Goal: Task Accomplishment & Management: Use online tool/utility

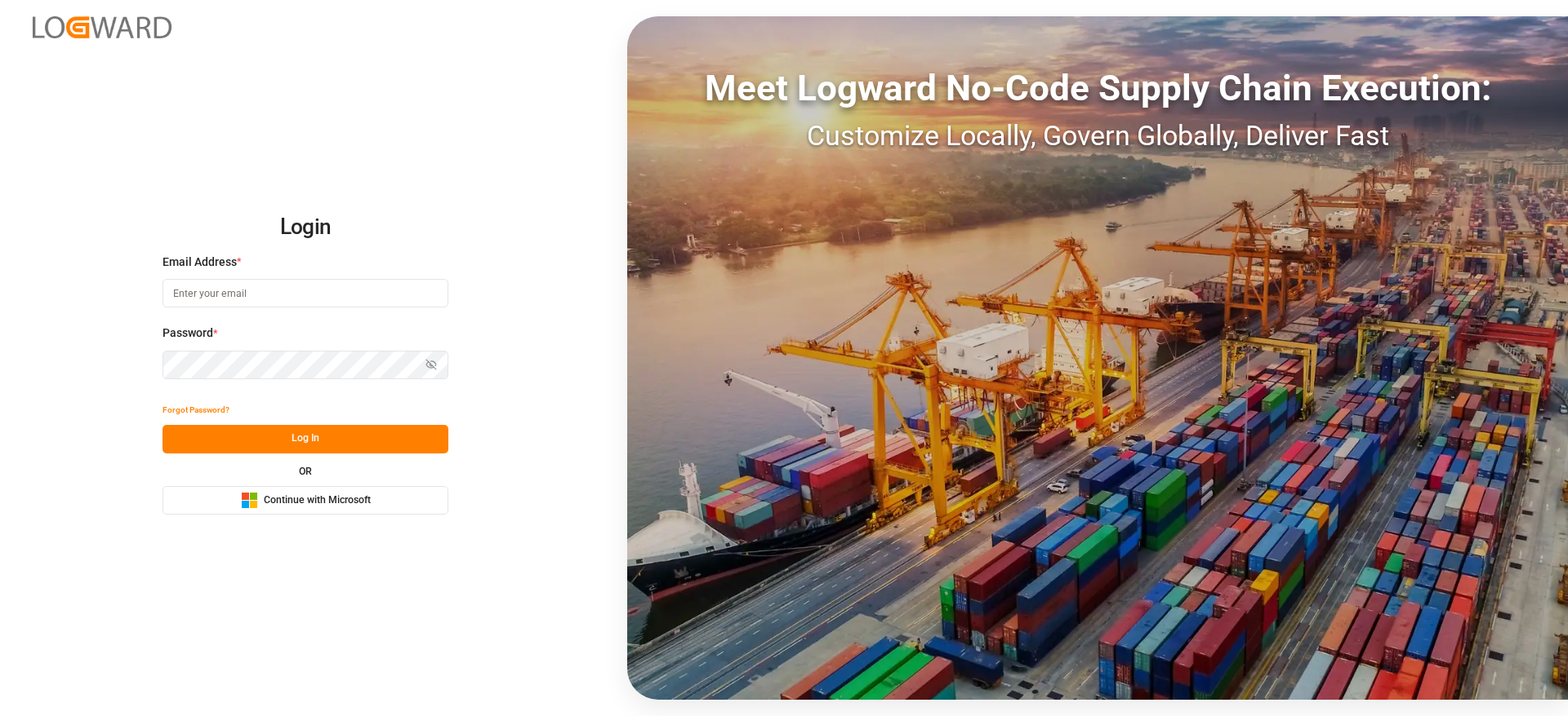
click at [273, 506] on span "Continue with Microsoft" at bounding box center [317, 502] width 107 height 15
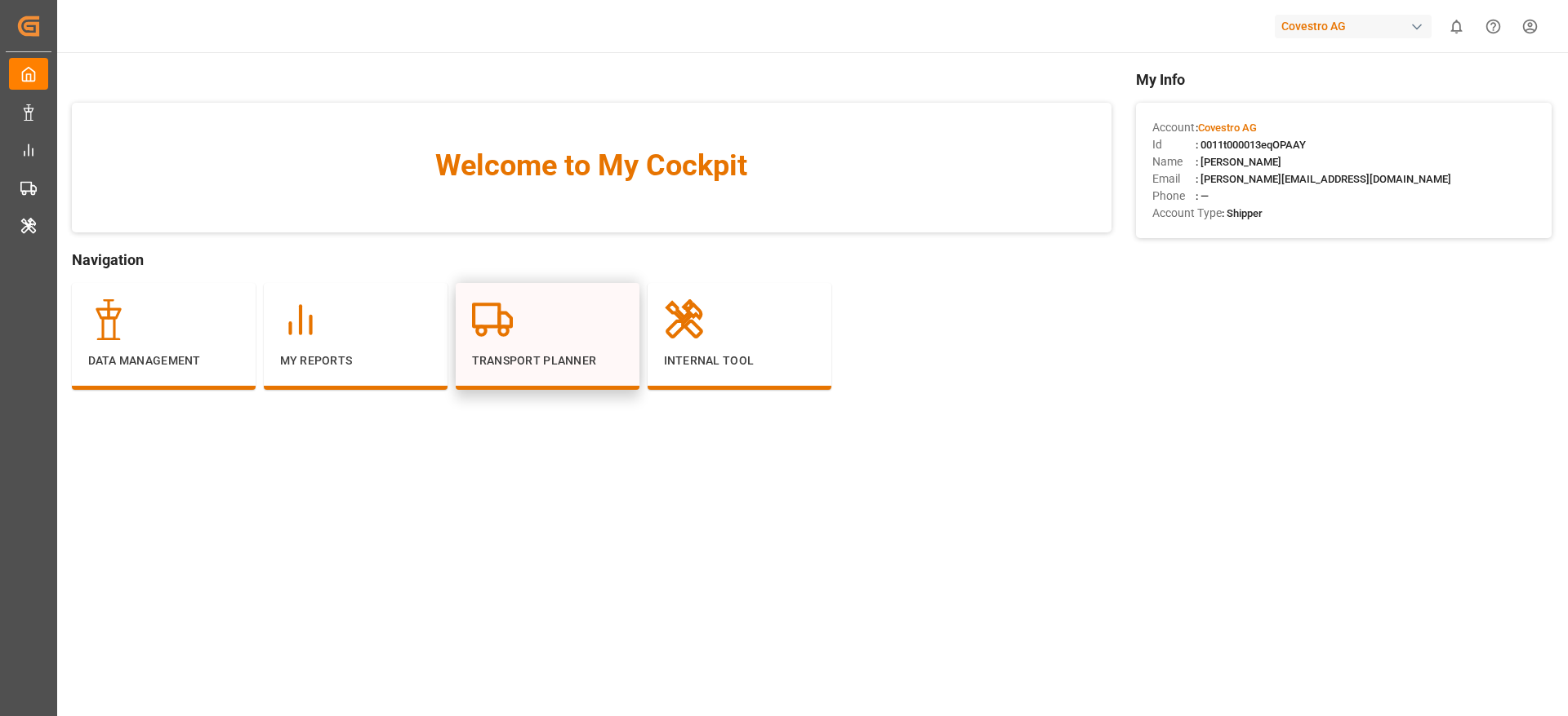
click at [496, 349] on div "Transport Planner" at bounding box center [548, 334] width 151 height 70
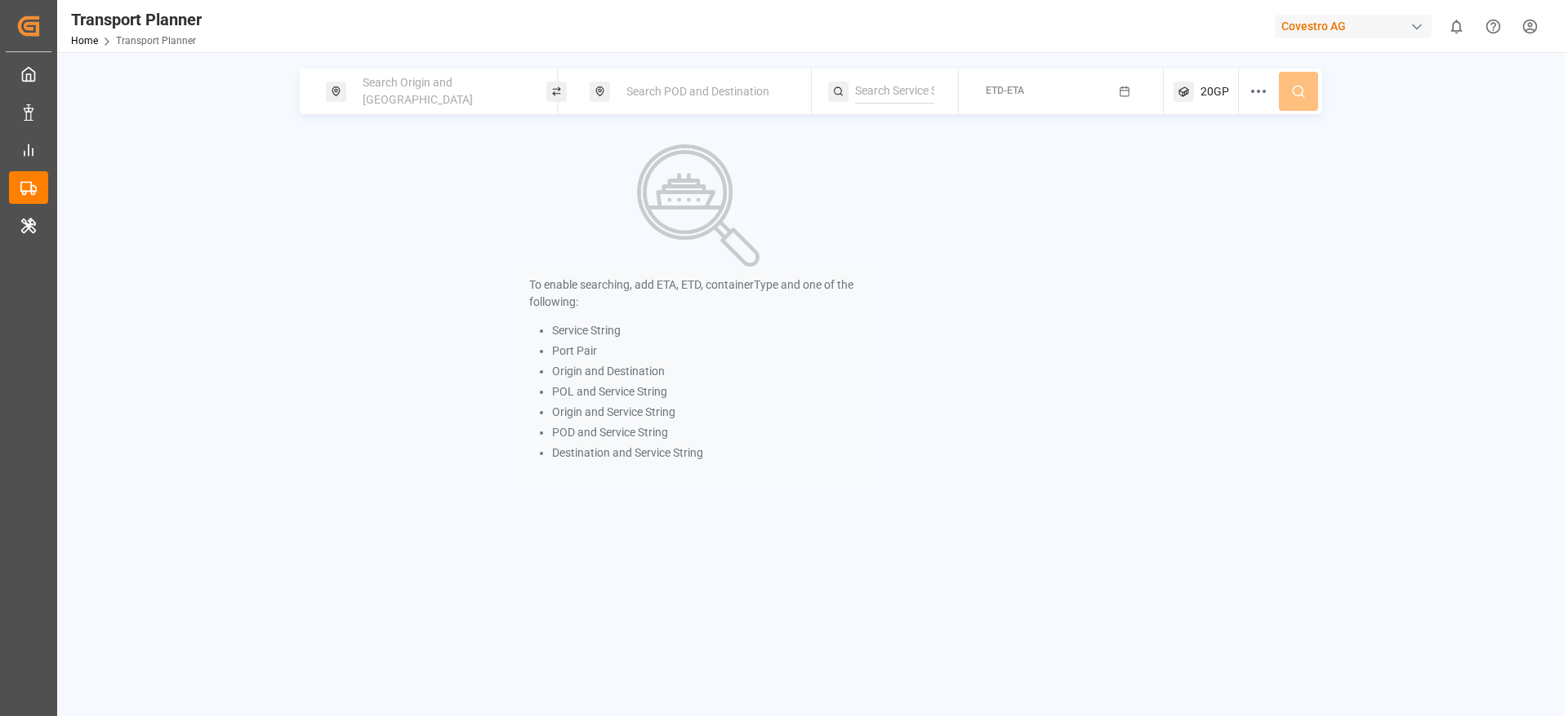
click at [424, 107] on div "Search Origin and POL" at bounding box center [436, 91] width 220 height 46
click at [421, 89] on span "Search Origin and POL" at bounding box center [418, 90] width 110 height 30
click at [416, 170] on input at bounding box center [426, 180] width 164 height 24
click at [399, 211] on input at bounding box center [426, 222] width 164 height 24
paste input "DEWVN"
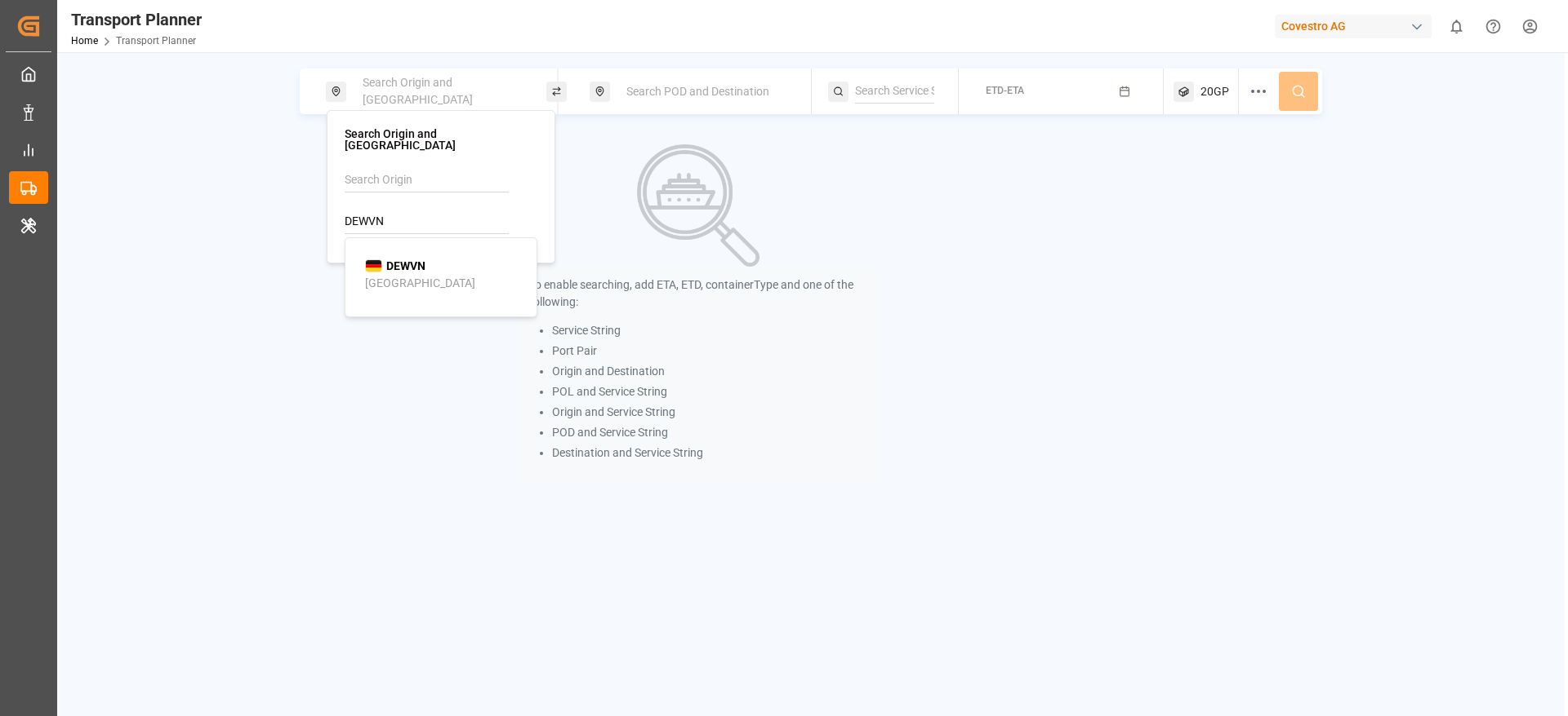
type input "DEWVN"
click at [419, 278] on div "Wilhelmshaven" at bounding box center [420, 283] width 110 height 17
click at [711, 81] on div "Search POD and Destination" at bounding box center [704, 91] width 176 height 30
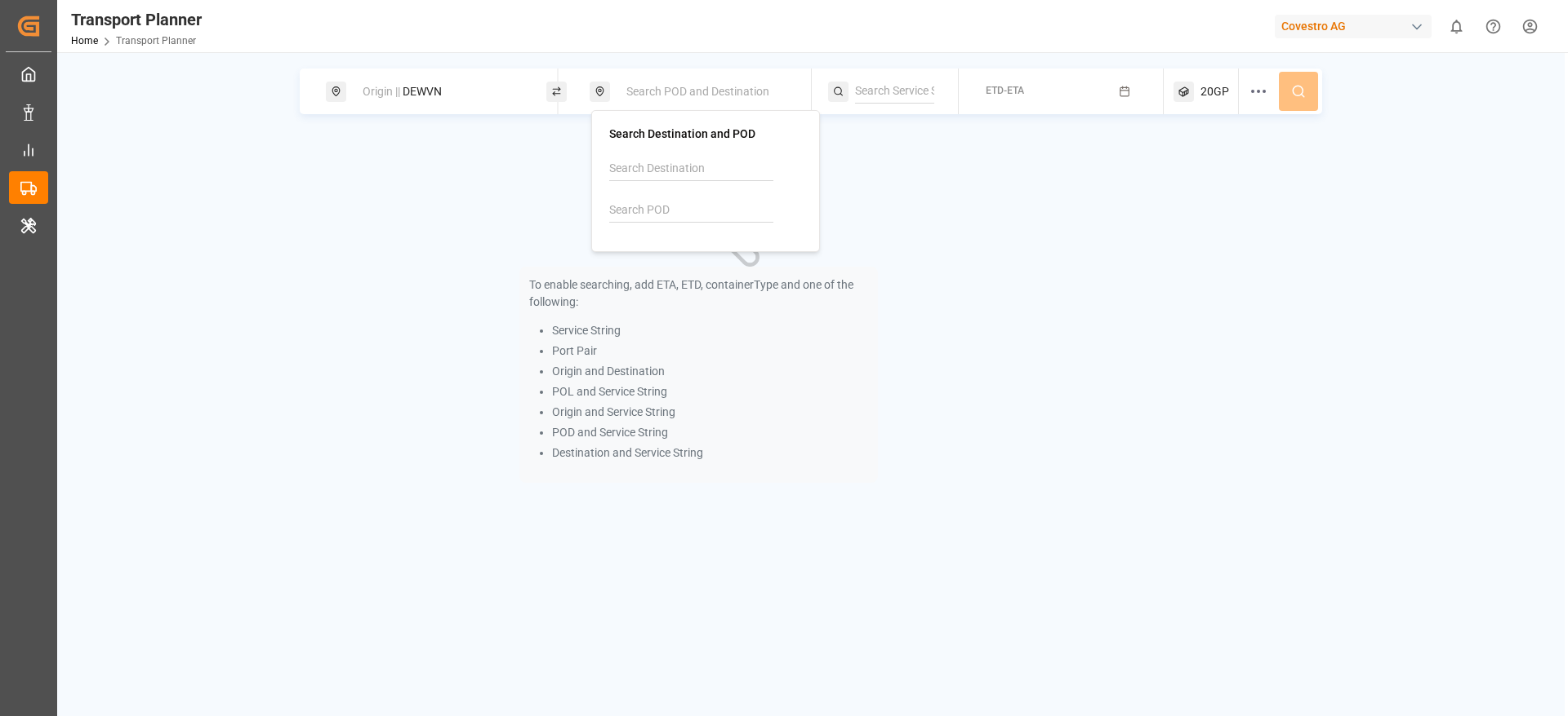
click at [685, 202] on input at bounding box center [691, 211] width 164 height 24
paste input "MMRGN"
type input "MMRGN"
click at [694, 254] on div "MMRGN Yangon" at bounding box center [709, 263] width 159 height 34
click at [1000, 103] on button "ETD-ETA" at bounding box center [1061, 91] width 186 height 32
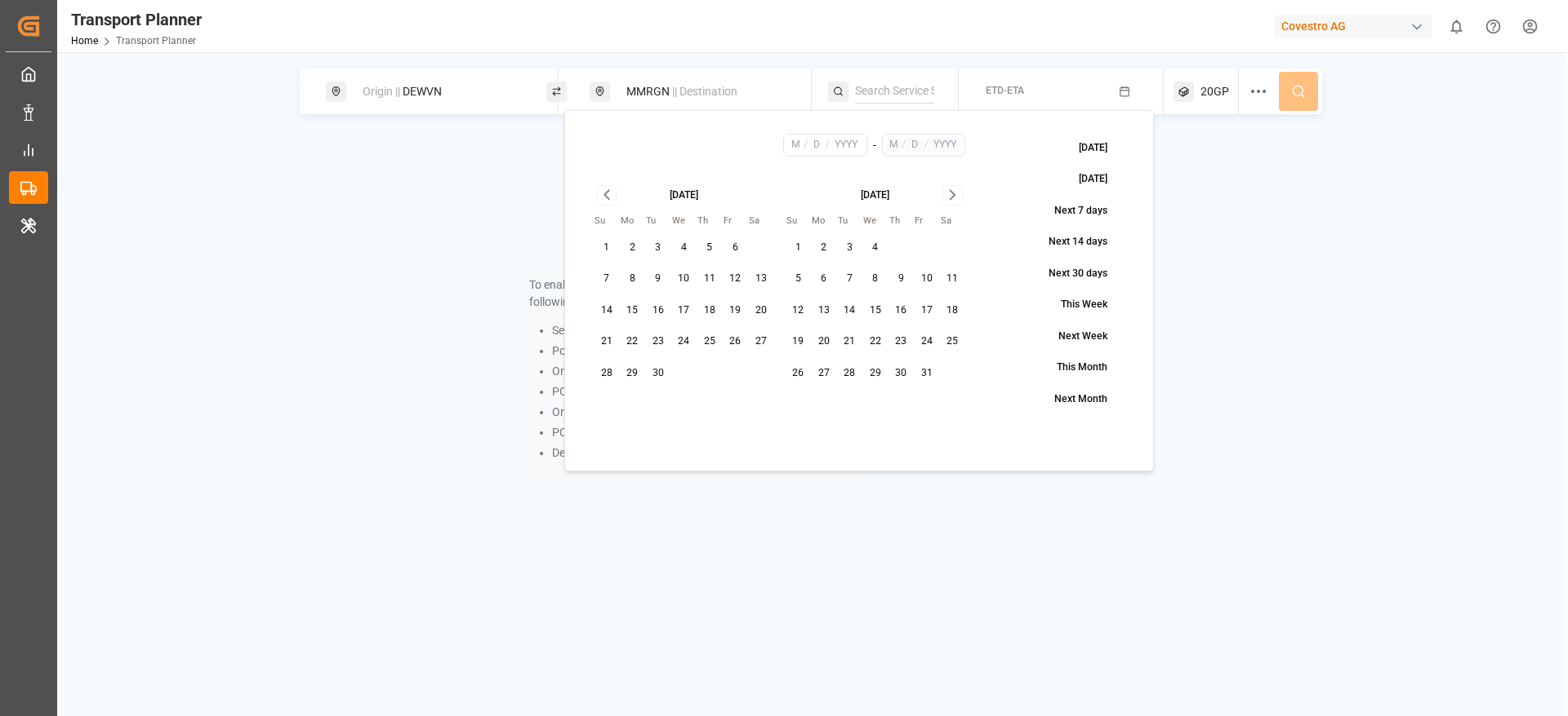
click at [661, 379] on button "30" at bounding box center [658, 374] width 26 height 26
type input "9"
type input "30"
type input "2025"
click at [635, 279] on button "8" at bounding box center [632, 279] width 26 height 26
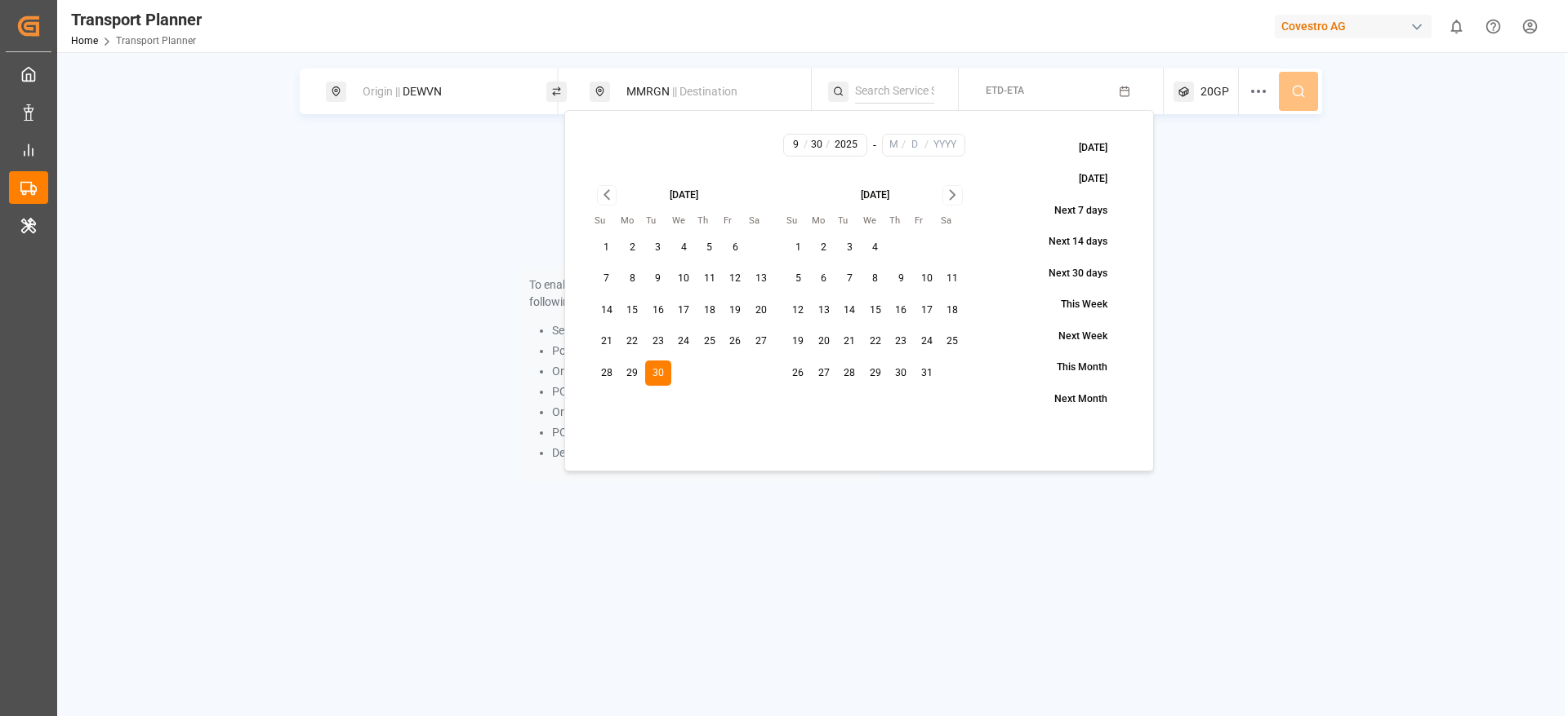
type input "8"
type input "9"
type input "30"
type input "2025"
click at [638, 284] on button "8" at bounding box center [632, 279] width 26 height 26
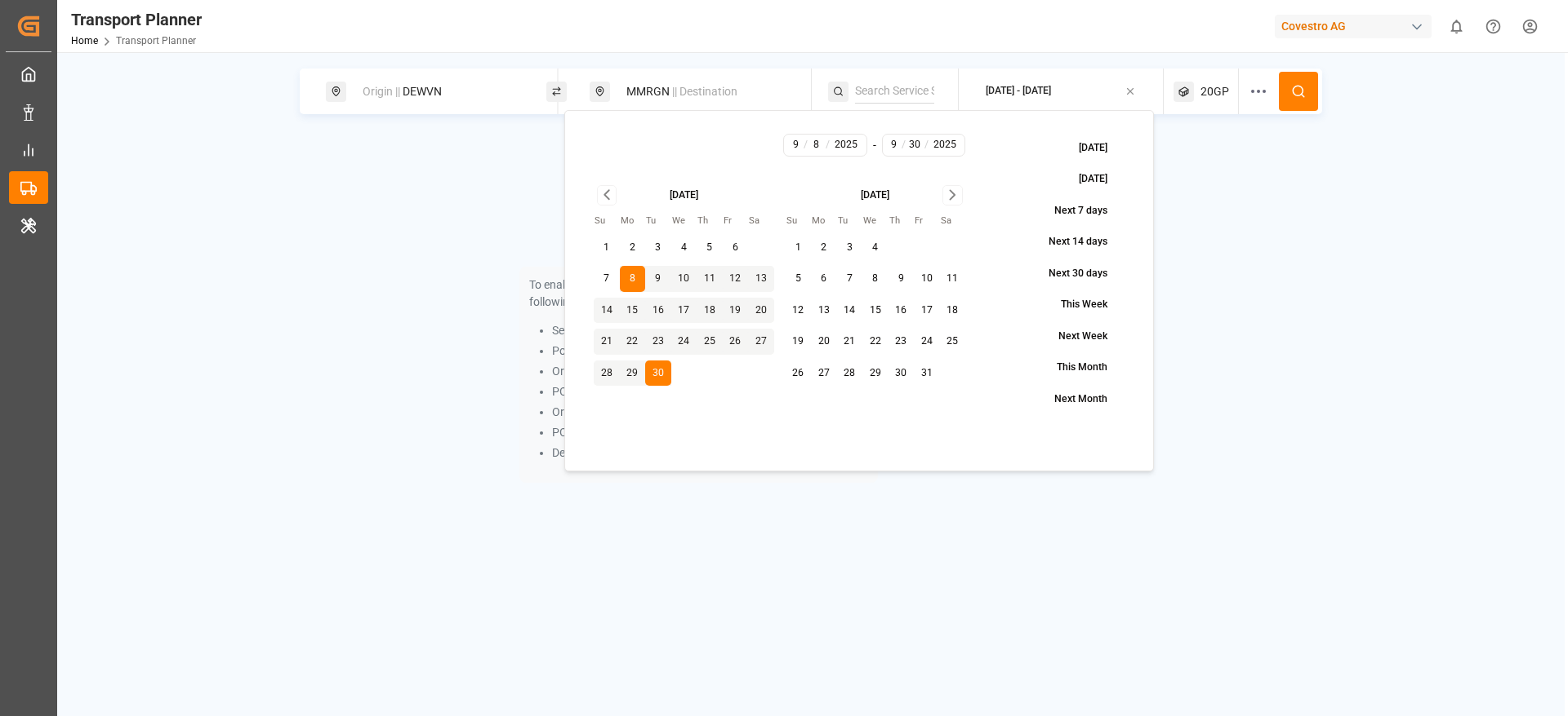
click at [638, 284] on button "8" at bounding box center [632, 279] width 26 height 26
click at [961, 200] on icon "Go to next month" at bounding box center [952, 195] width 19 height 20
click at [612, 195] on icon "Go to previous month" at bounding box center [607, 195] width 19 height 20
click at [947, 199] on icon "Go to next month" at bounding box center [952, 195] width 19 height 20
click at [599, 194] on icon "Go to previous month" at bounding box center [607, 195] width 19 height 20
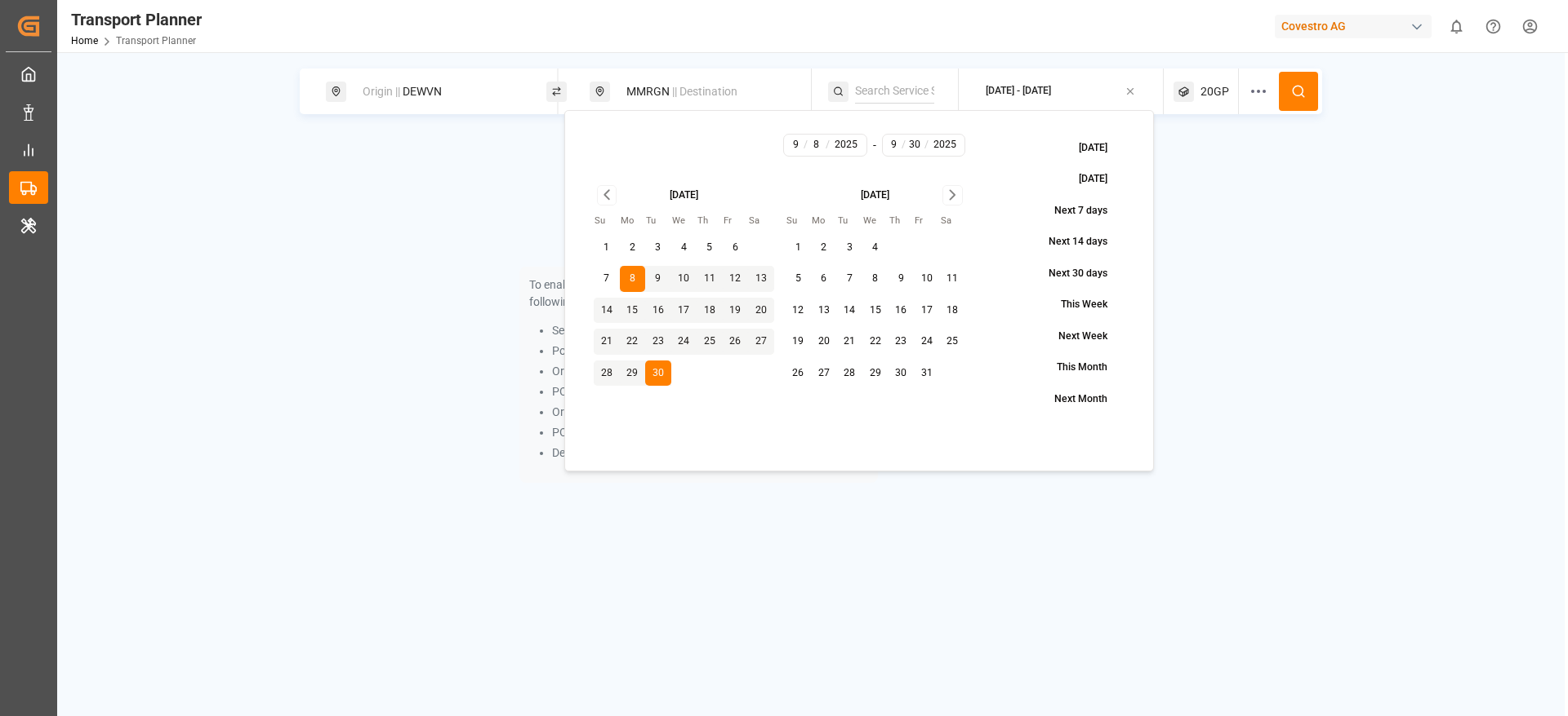
click at [949, 194] on icon "Go to next month" at bounding box center [952, 195] width 19 height 20
click at [898, 278] on button "6" at bounding box center [901, 279] width 26 height 26
type input "11"
type input "6"
click at [1305, 89] on icon at bounding box center [1298, 91] width 15 height 15
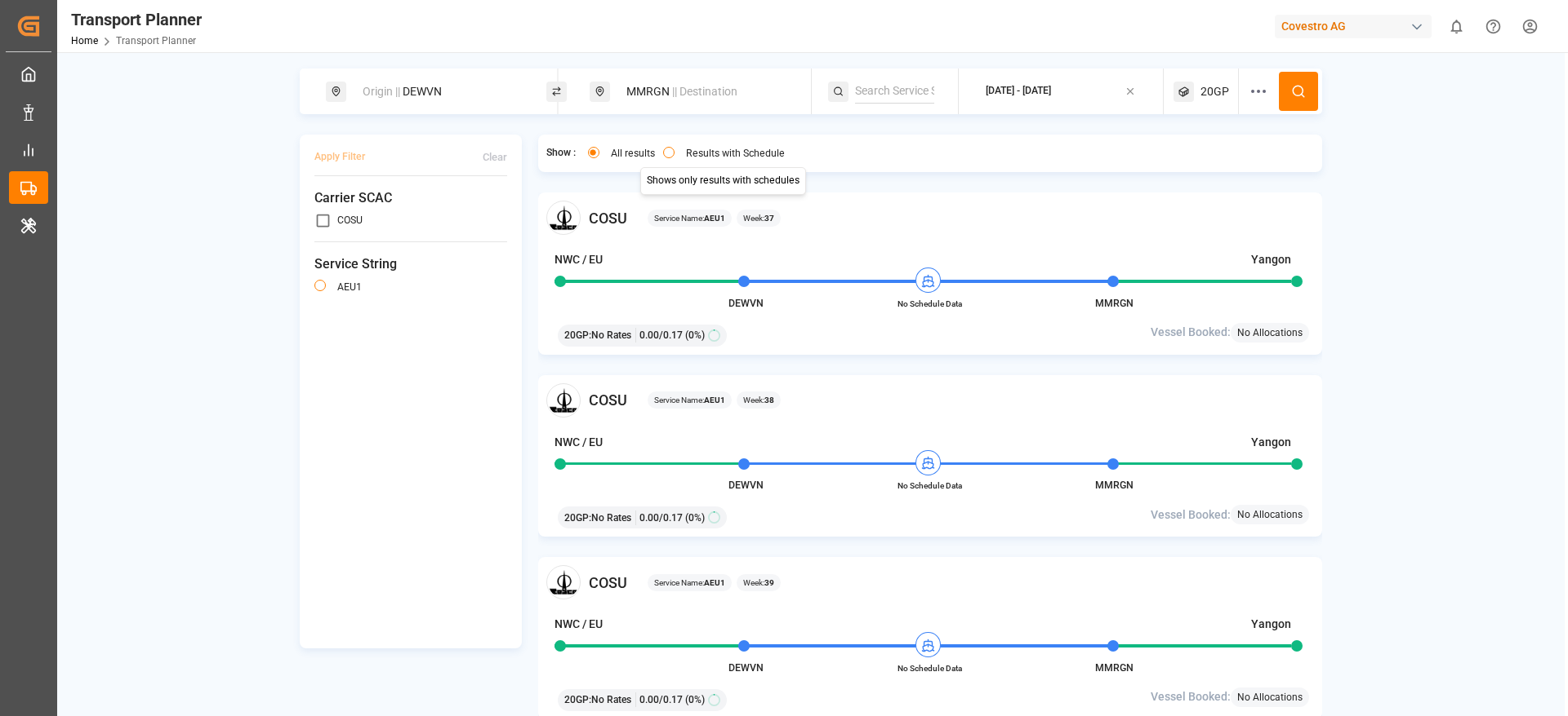
click at [697, 158] on label "Results with Schedule" at bounding box center [735, 153] width 99 height 10
click at [674, 158] on button "Results with Schedule" at bounding box center [669, 153] width 11 height 11
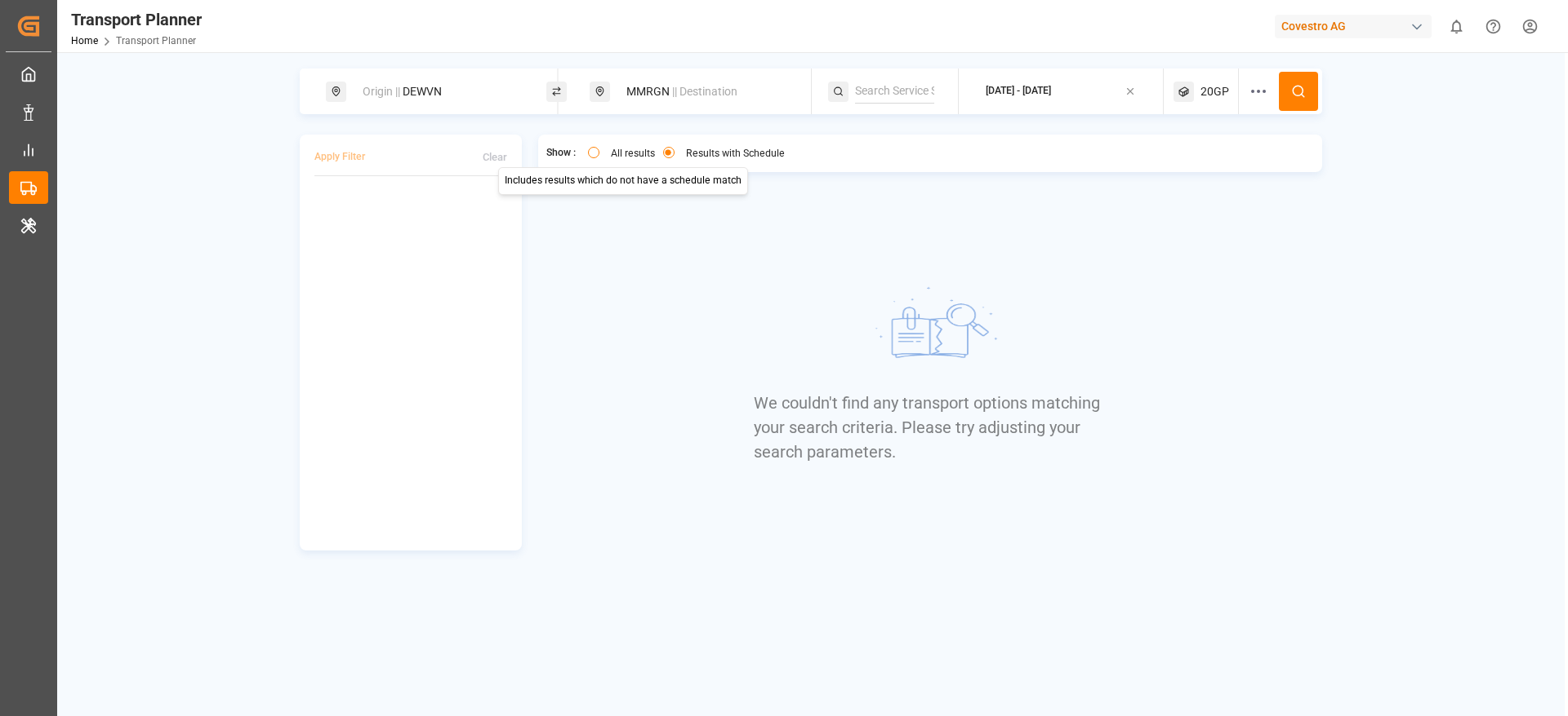
click at [631, 152] on label "All results" at bounding box center [632, 153] width 44 height 10
click at [599, 152] on button "All results" at bounding box center [593, 153] width 11 height 11
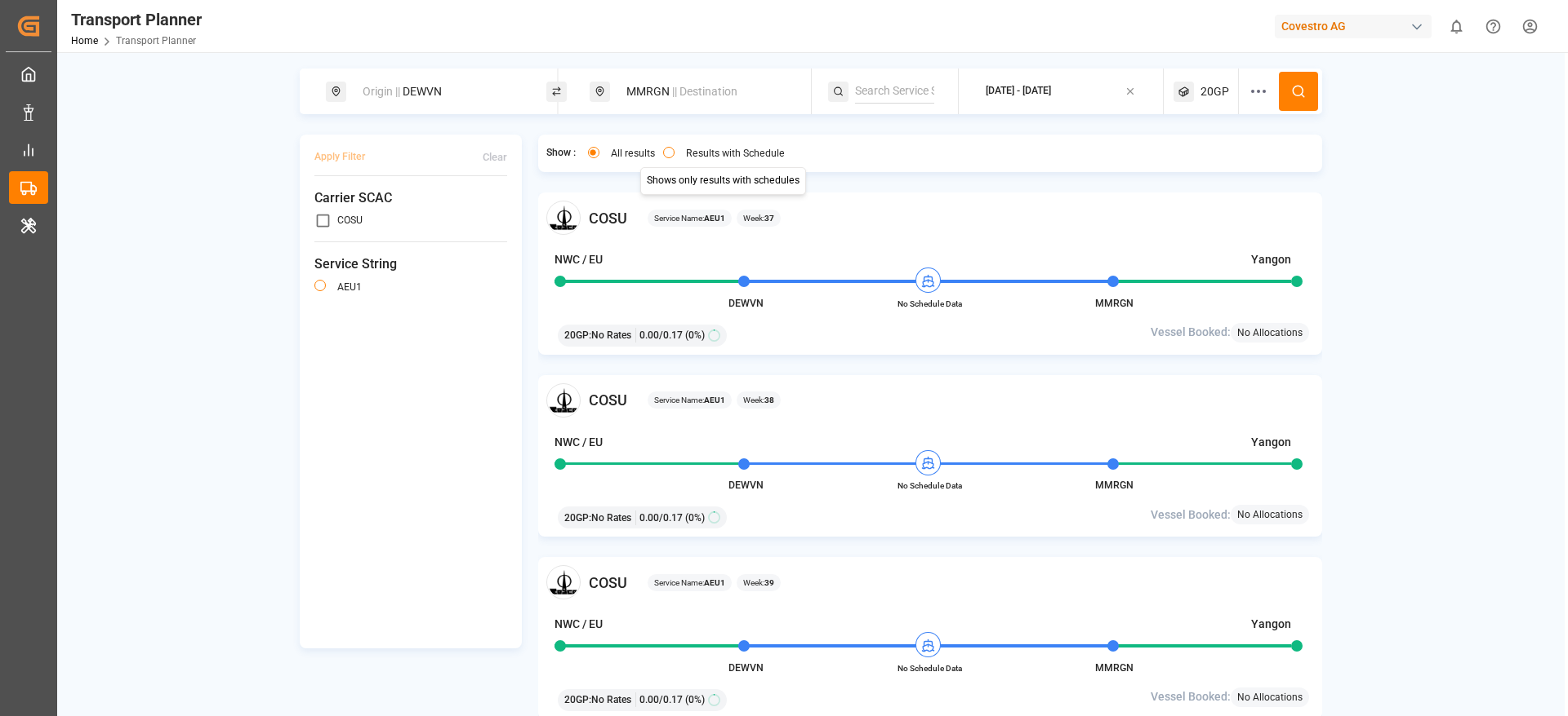
click at [715, 149] on label "Results with Schedule" at bounding box center [735, 153] width 99 height 10
click at [674, 149] on button "Results with Schedule" at bounding box center [669, 153] width 11 height 11
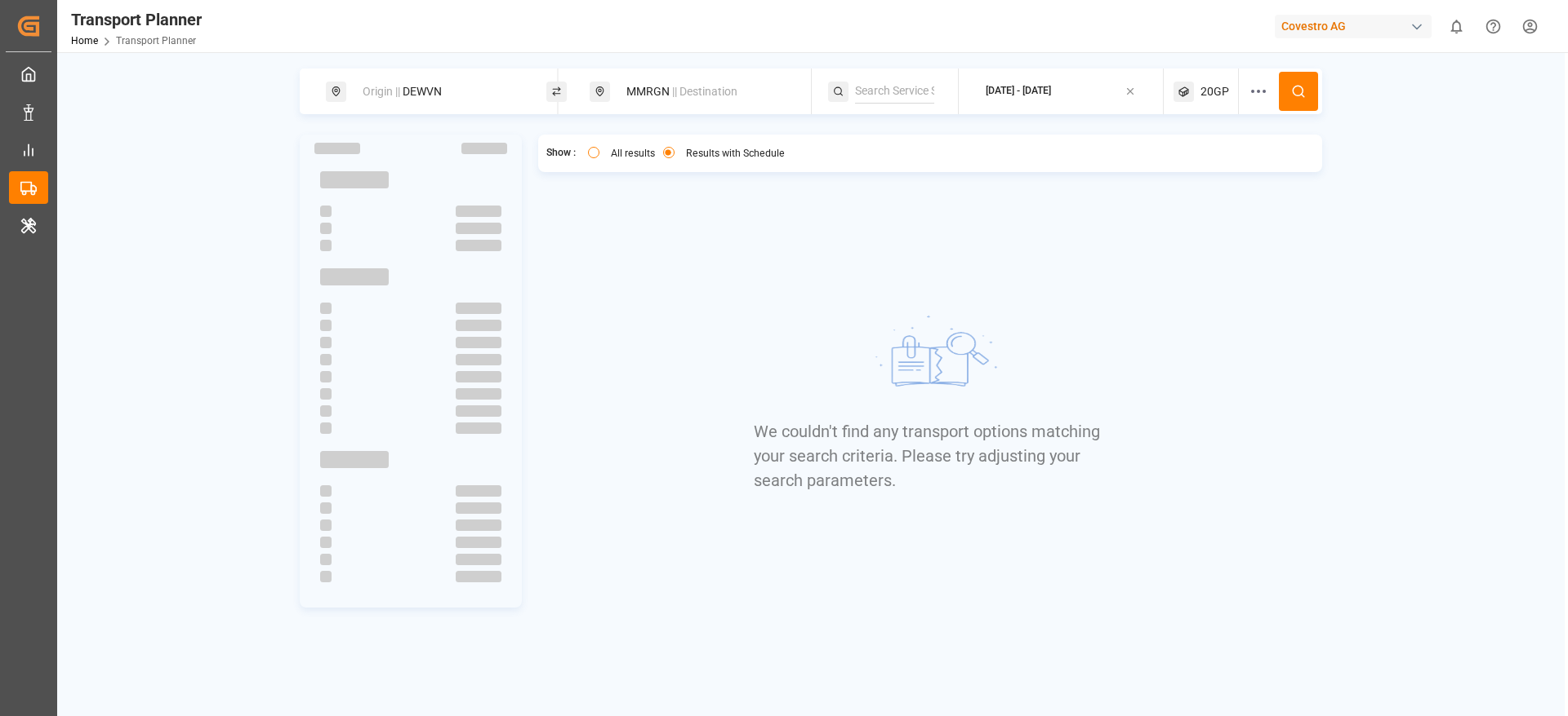
click at [1210, 93] on span "20GP" at bounding box center [1214, 91] width 29 height 17
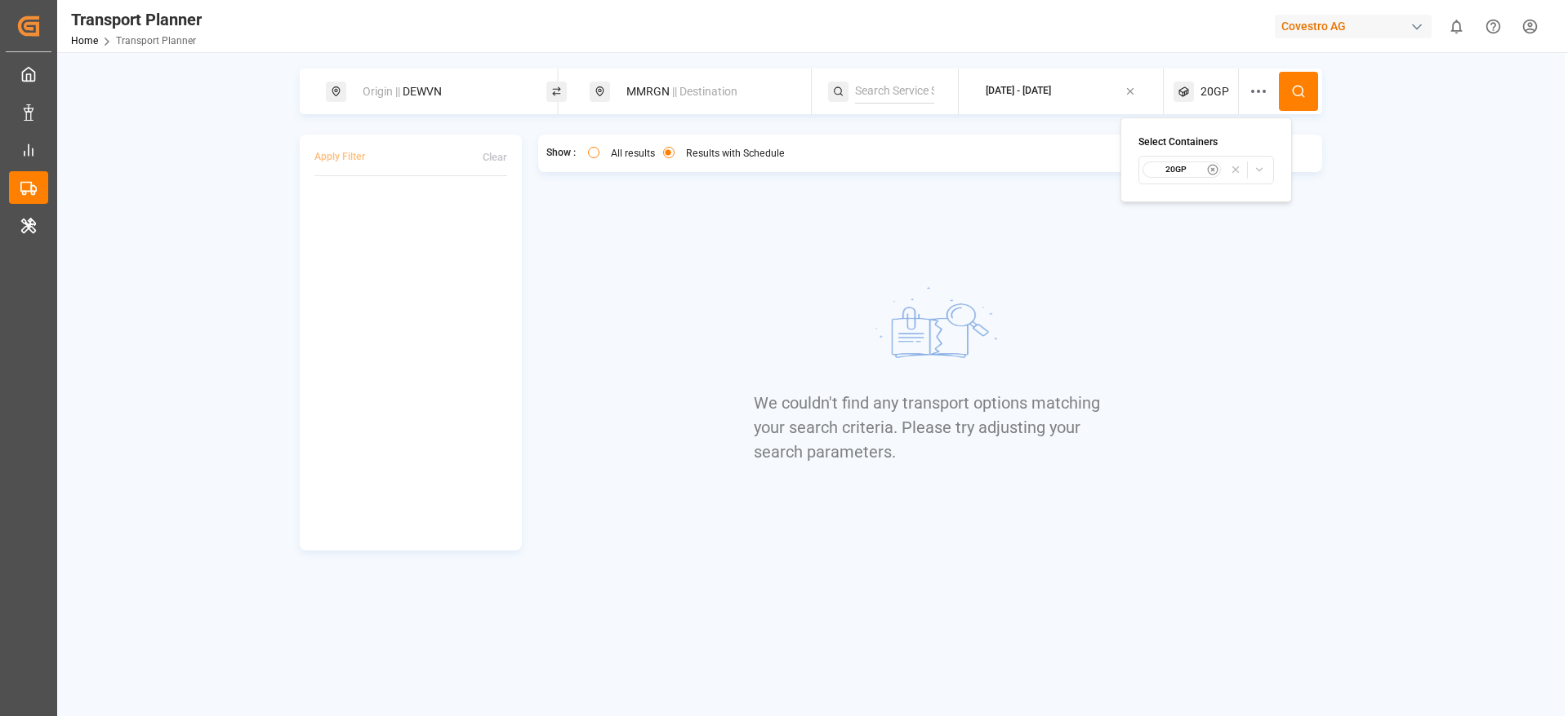
drag, startPoint x: 1167, startPoint y: 181, endPoint x: 1165, endPoint y: 173, distance: 8.2
click at [1166, 175] on button "20GP" at bounding box center [1205, 170] width 135 height 29
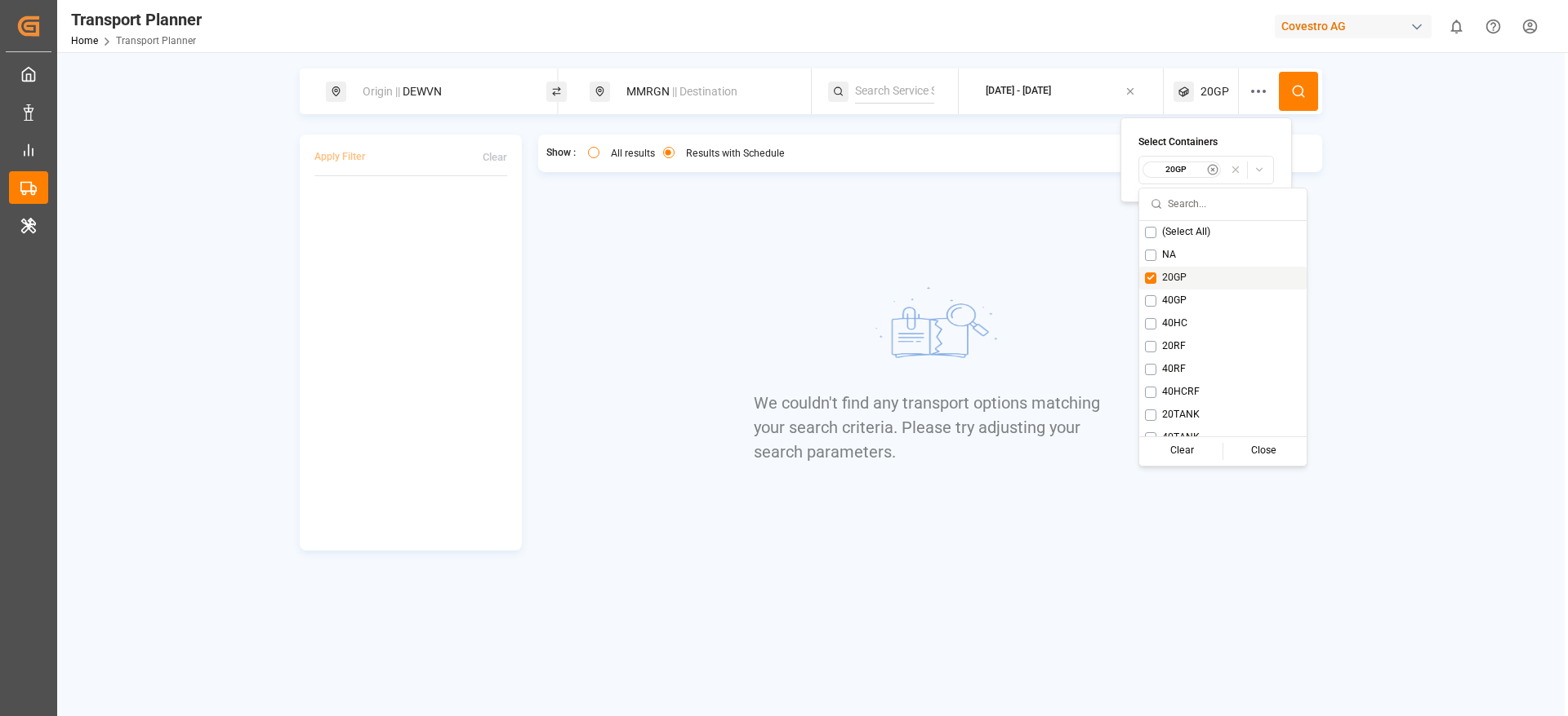
click at [1151, 280] on button "Suggestions" at bounding box center [1150, 278] width 11 height 11
click at [1142, 231] on div "(Select All)" at bounding box center [1206, 232] width 167 height 23
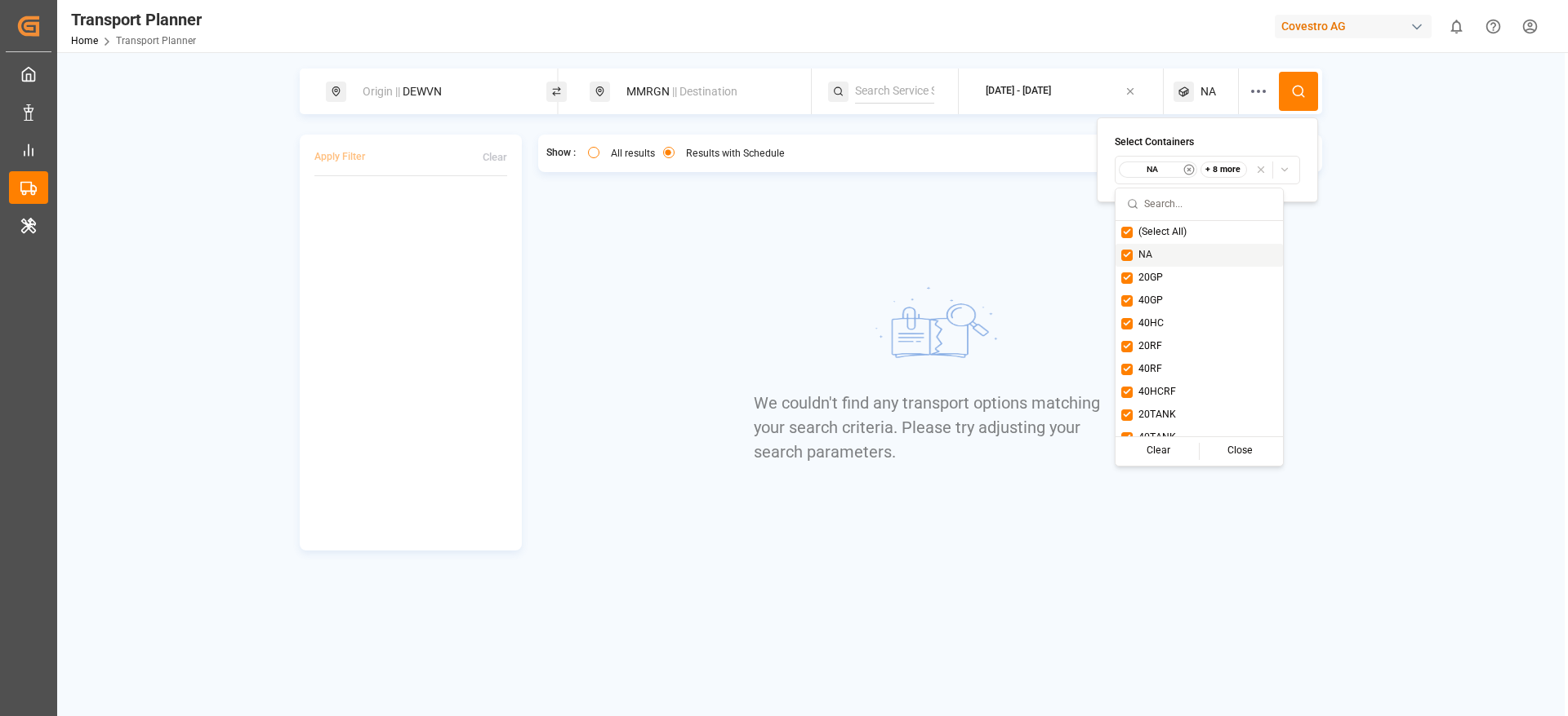
click at [1143, 253] on span "NA" at bounding box center [1145, 255] width 14 height 15
click at [1125, 257] on button "Suggestions" at bounding box center [1127, 255] width 11 height 11
click at [1306, 73] on button at bounding box center [1298, 91] width 39 height 39
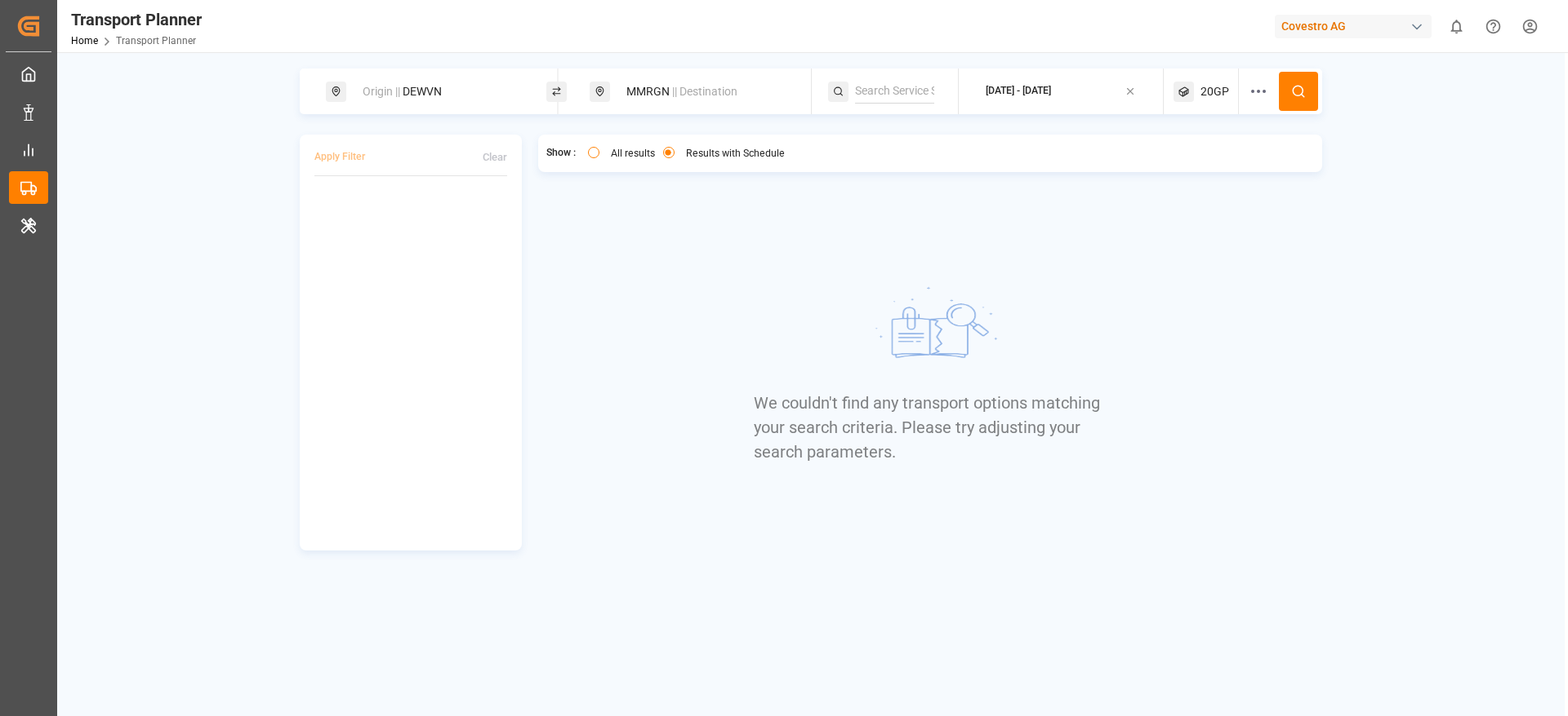
click at [1188, 95] on icon at bounding box center [1184, 92] width 21 height 21
click at [648, 158] on label "All results" at bounding box center [632, 153] width 44 height 10
click at [599, 158] on button "All results" at bounding box center [593, 153] width 11 height 11
click at [1208, 89] on span "20GP" at bounding box center [1214, 91] width 29 height 17
click at [1152, 168] on small "20GP" at bounding box center [1151, 170] width 57 height 11
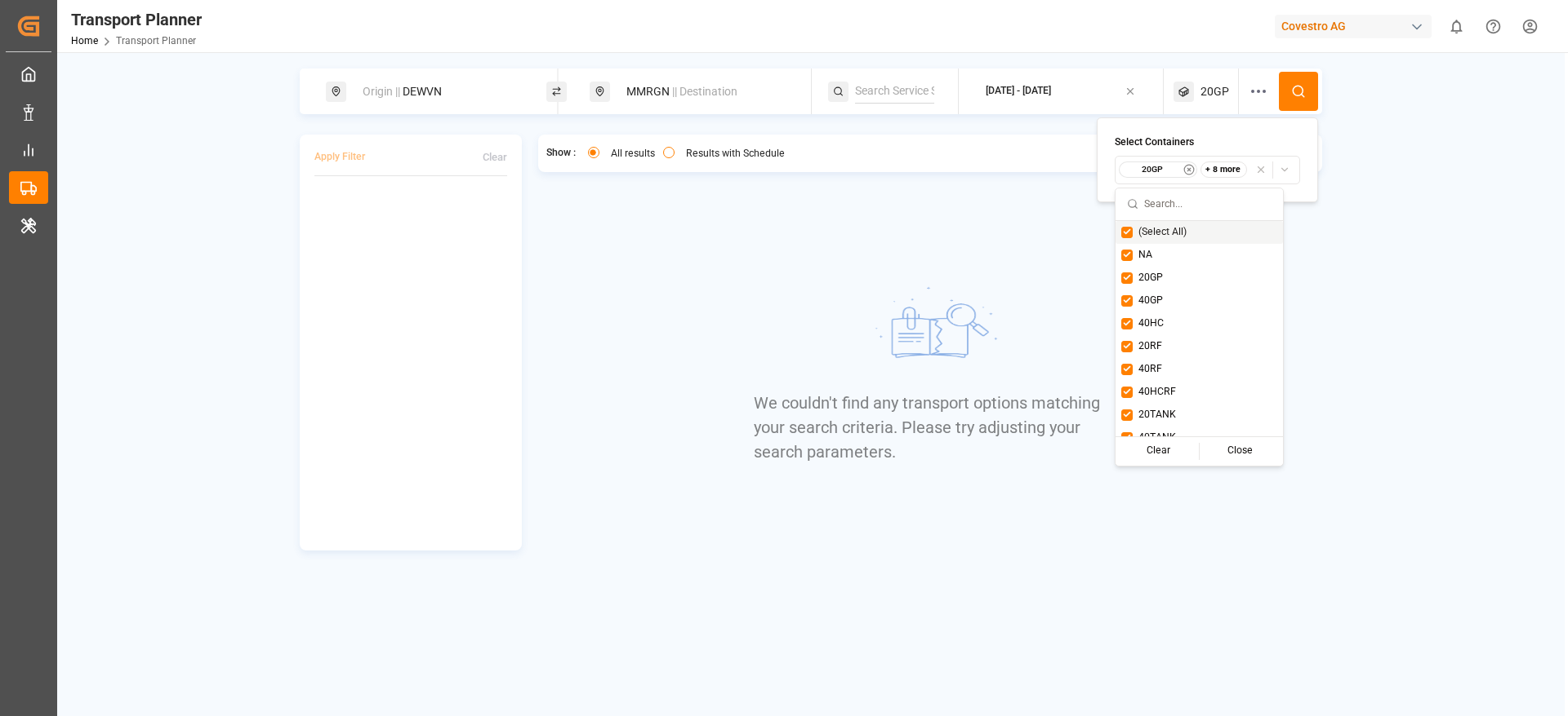
click at [1149, 233] on span "(Select All)" at bounding box center [1162, 233] width 49 height 15
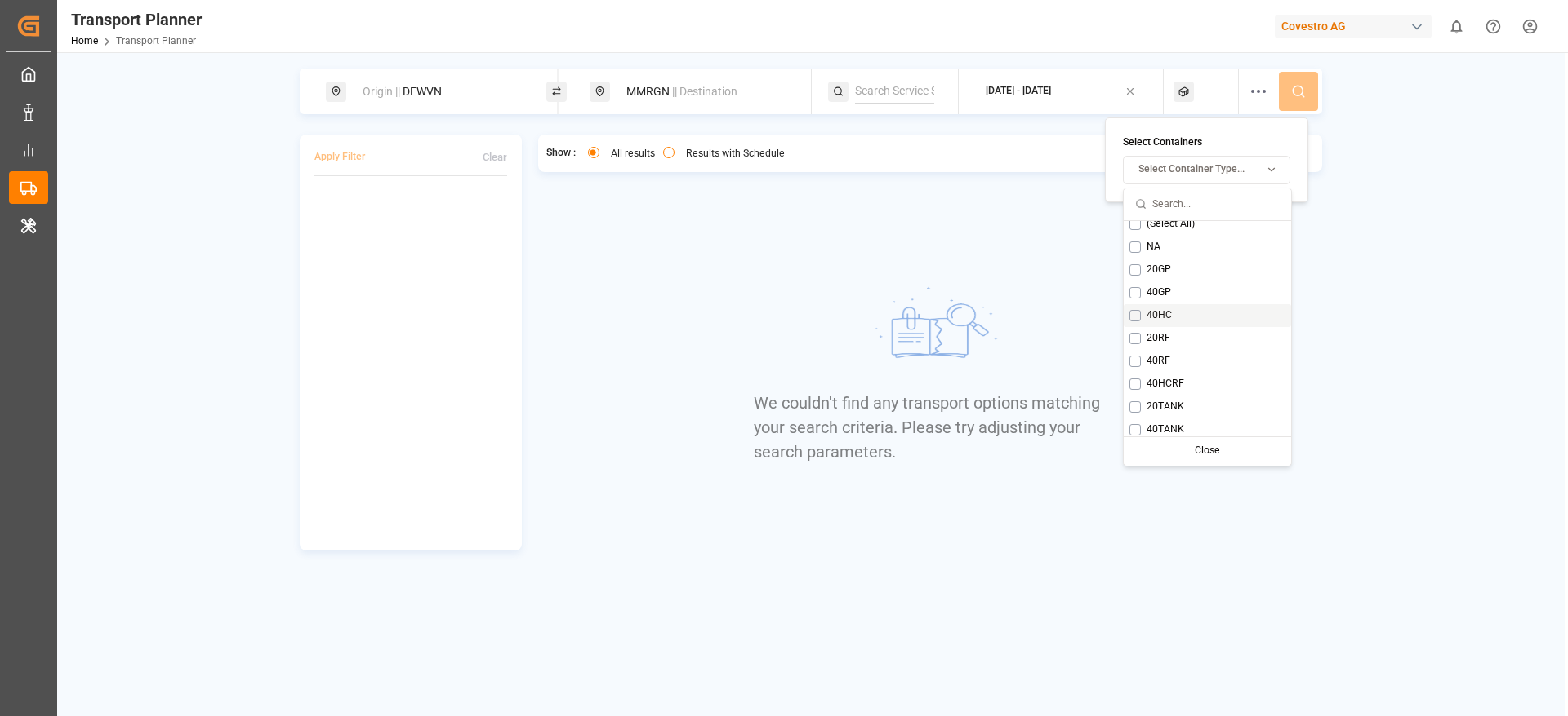
scroll to position [13, 0]
click at [1174, 406] on span "20TANK" at bounding box center [1165, 403] width 37 height 15
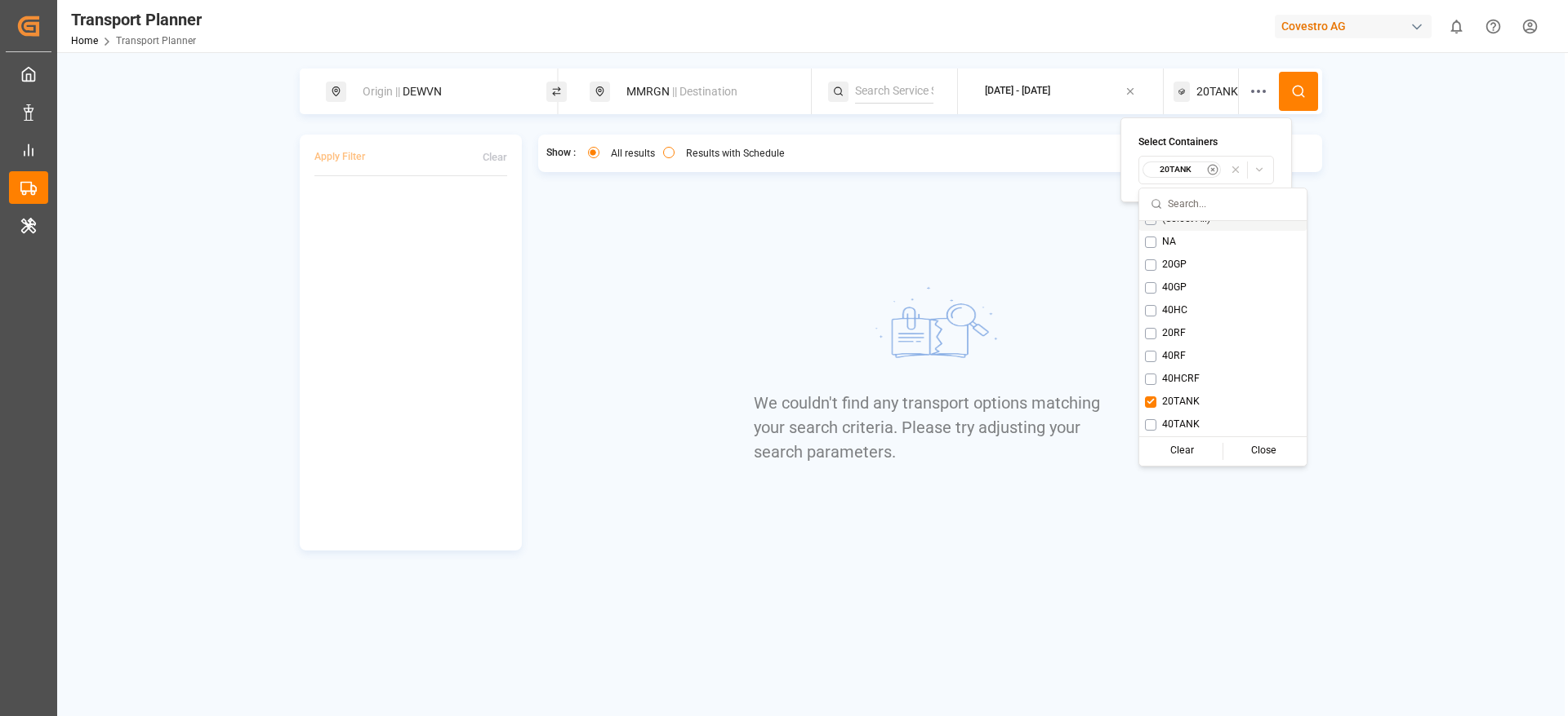
click at [1301, 84] on icon at bounding box center [1298, 91] width 15 height 15
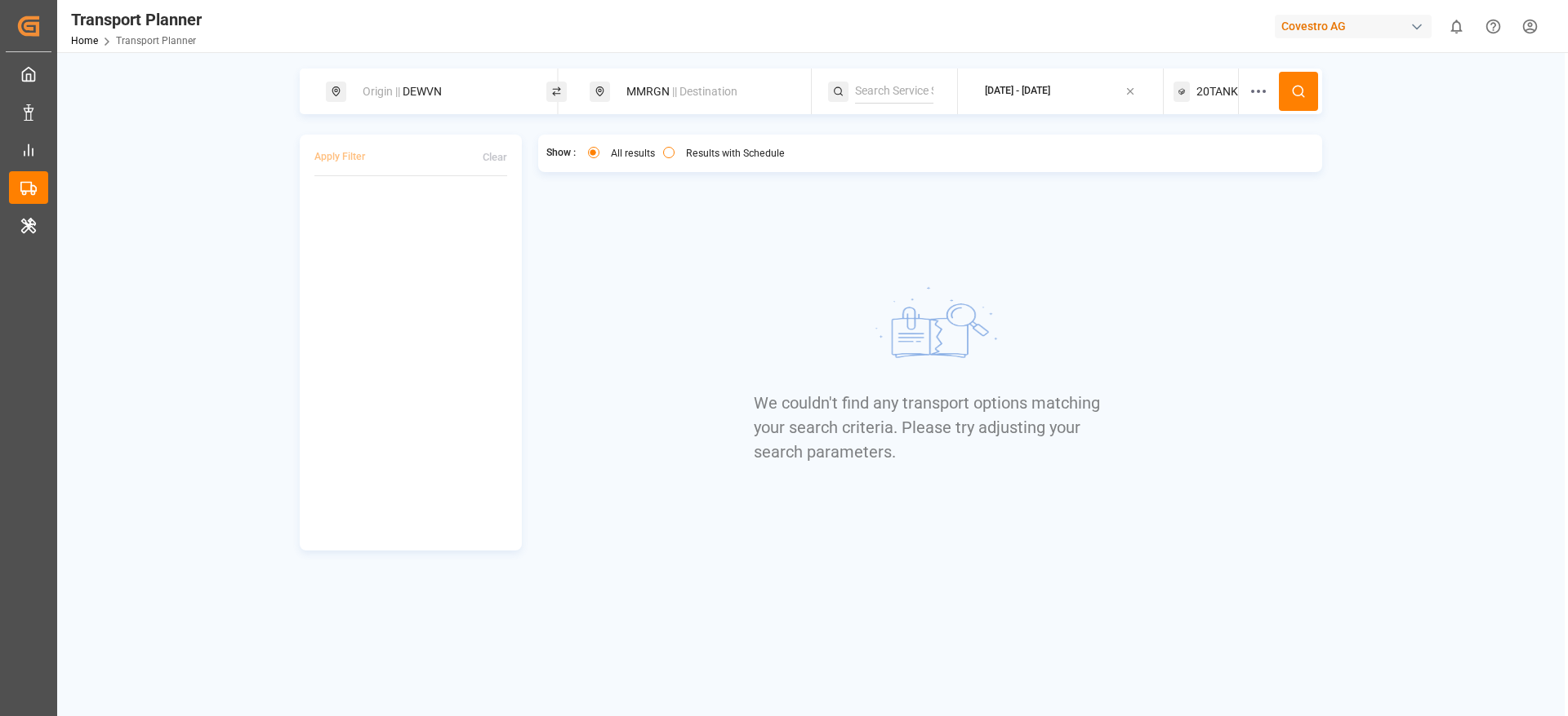
click at [1207, 87] on span "20TANK" at bounding box center [1216, 91] width 42 height 17
click at [1165, 182] on button "20TANK" at bounding box center [1205, 170] width 135 height 29
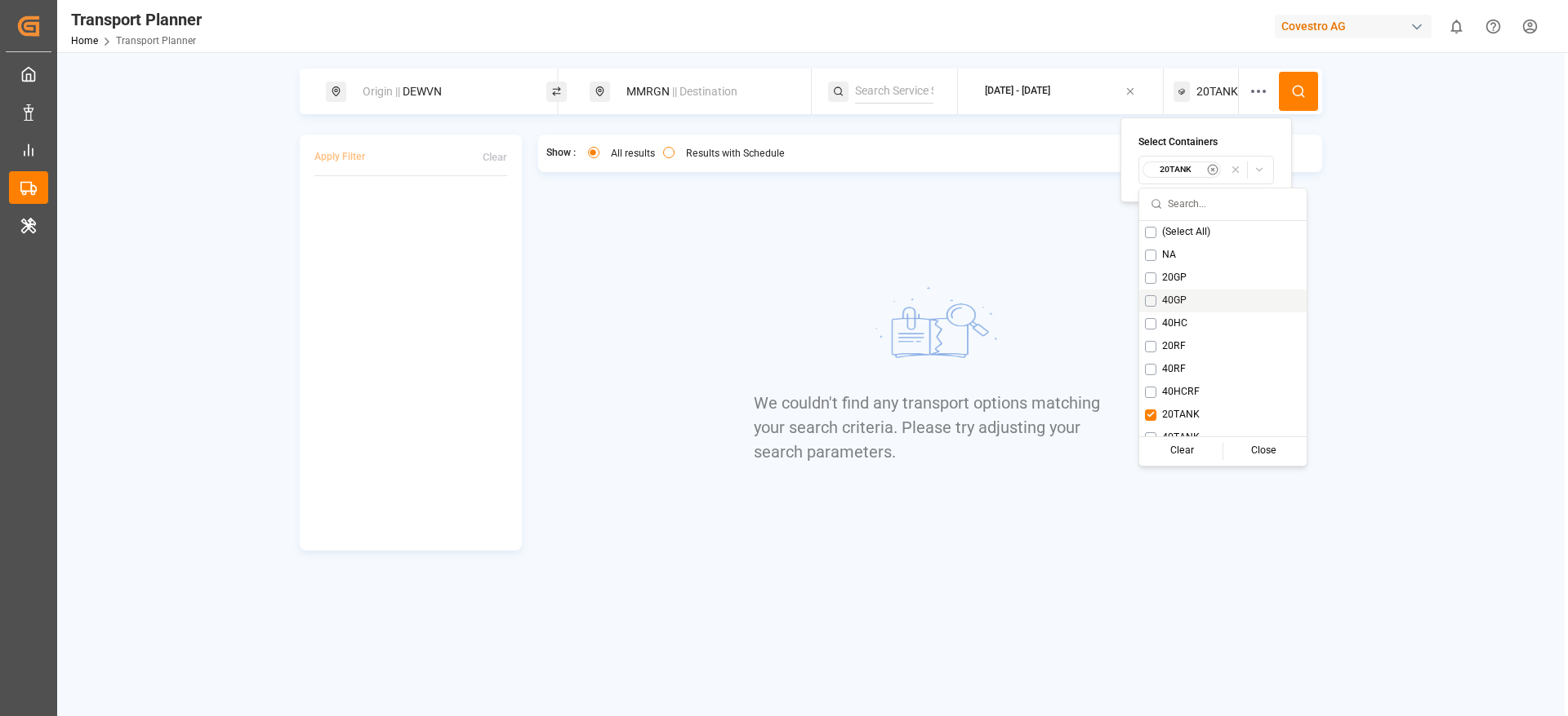
click at [1147, 307] on div "40GP" at bounding box center [1222, 301] width 167 height 23
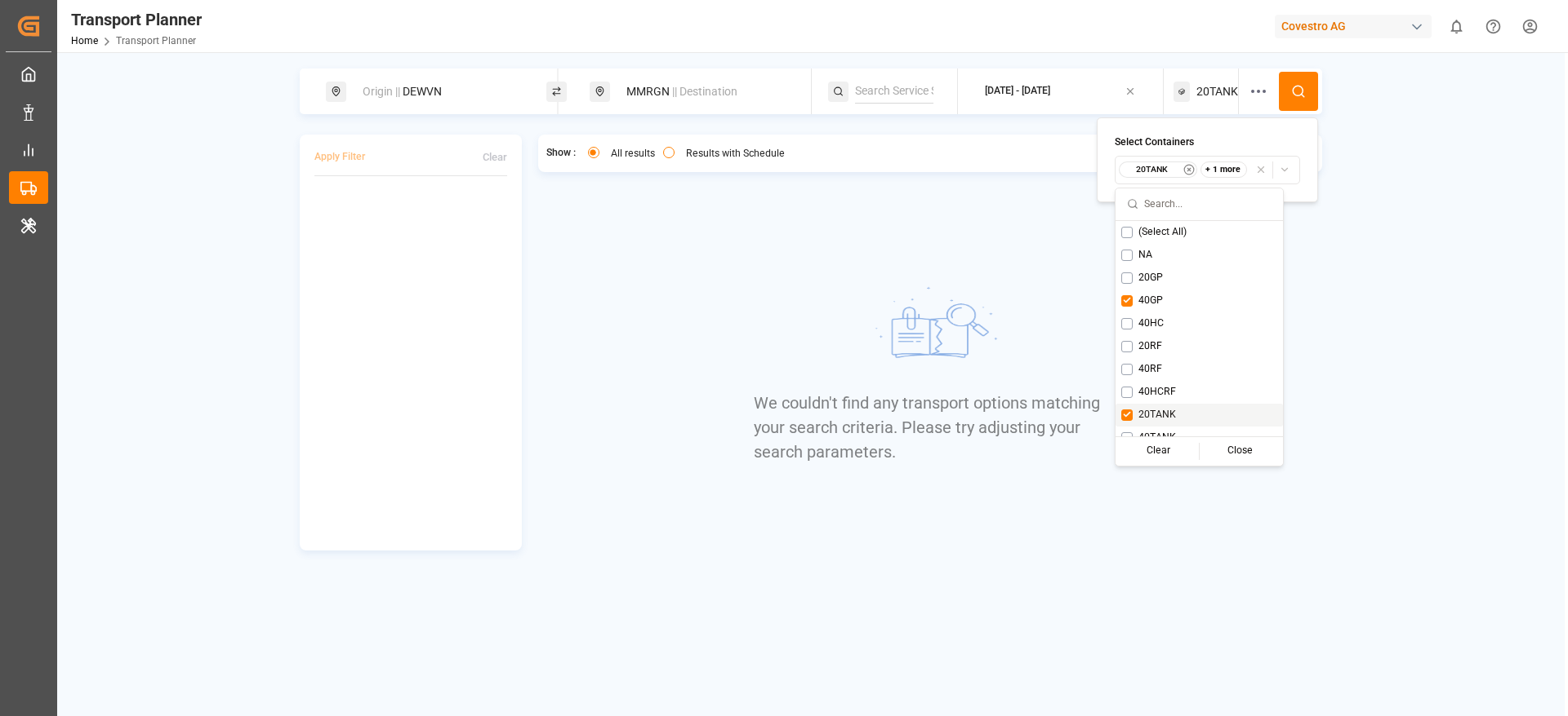
click at [1130, 420] on div "20TANK" at bounding box center [1199, 415] width 167 height 23
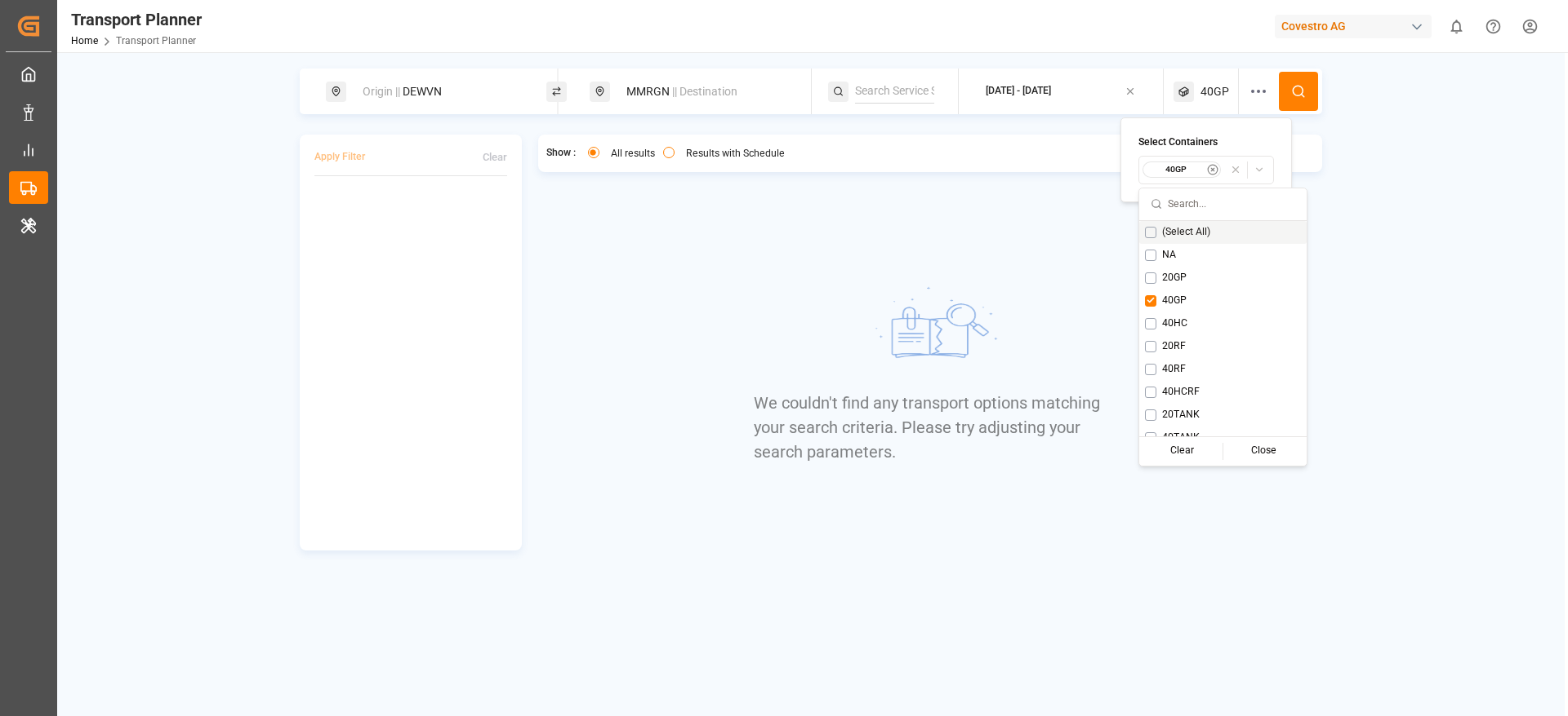
click at [1306, 92] on icon at bounding box center [1298, 91] width 15 height 15
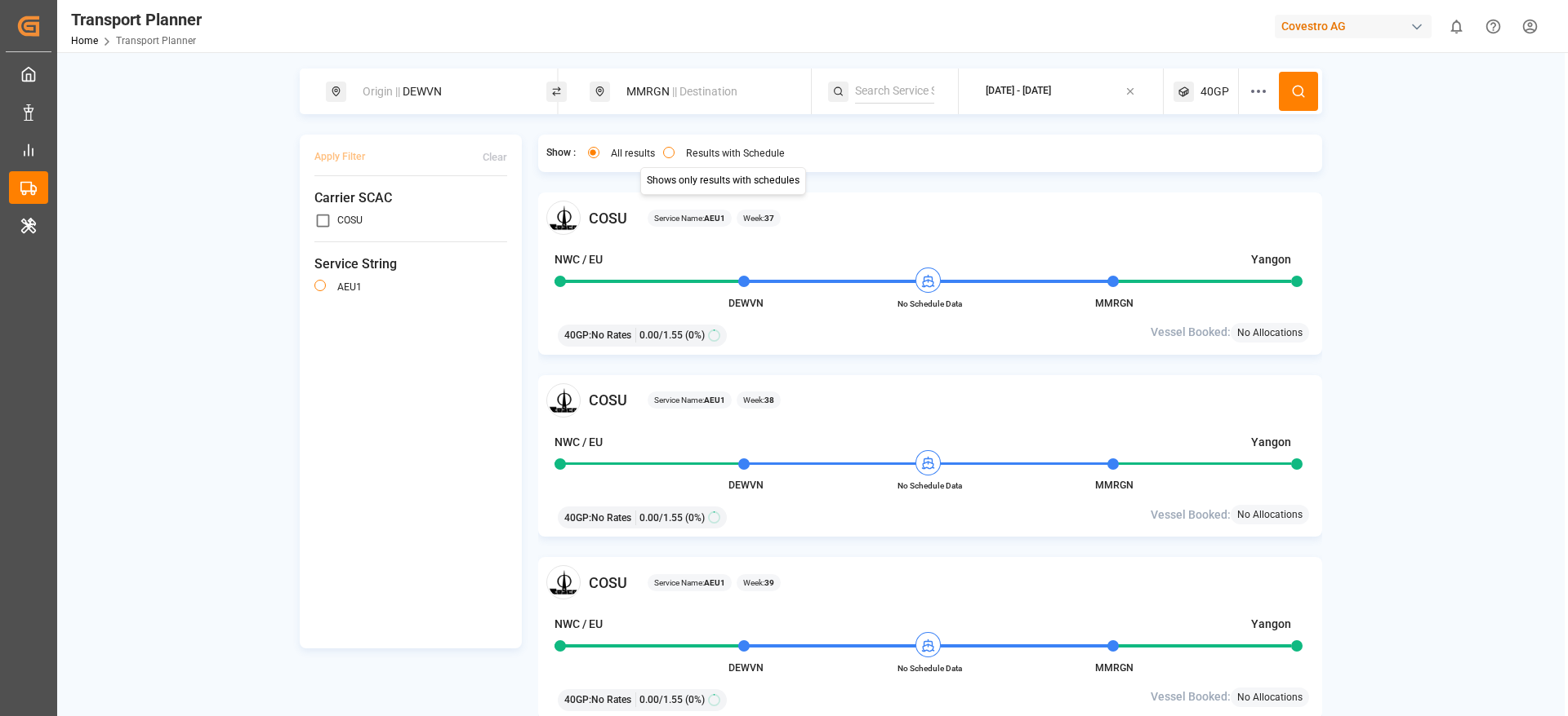
click at [736, 152] on label "Results with Schedule" at bounding box center [735, 153] width 99 height 10
click at [674, 152] on button "Results with Schedule" at bounding box center [669, 153] width 11 height 11
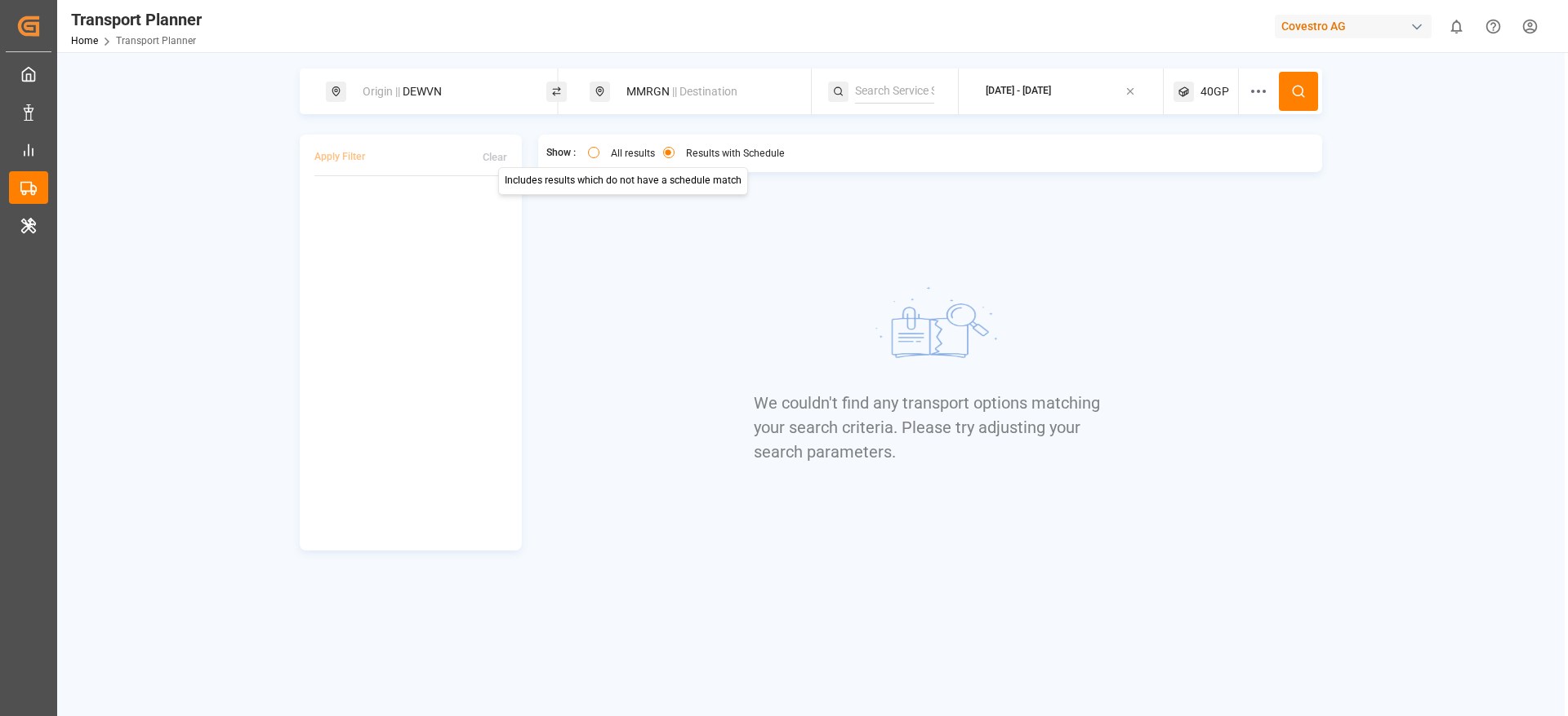
click at [613, 148] on label "All results" at bounding box center [632, 153] width 44 height 10
click at [599, 148] on button "All results" at bounding box center [593, 153] width 11 height 11
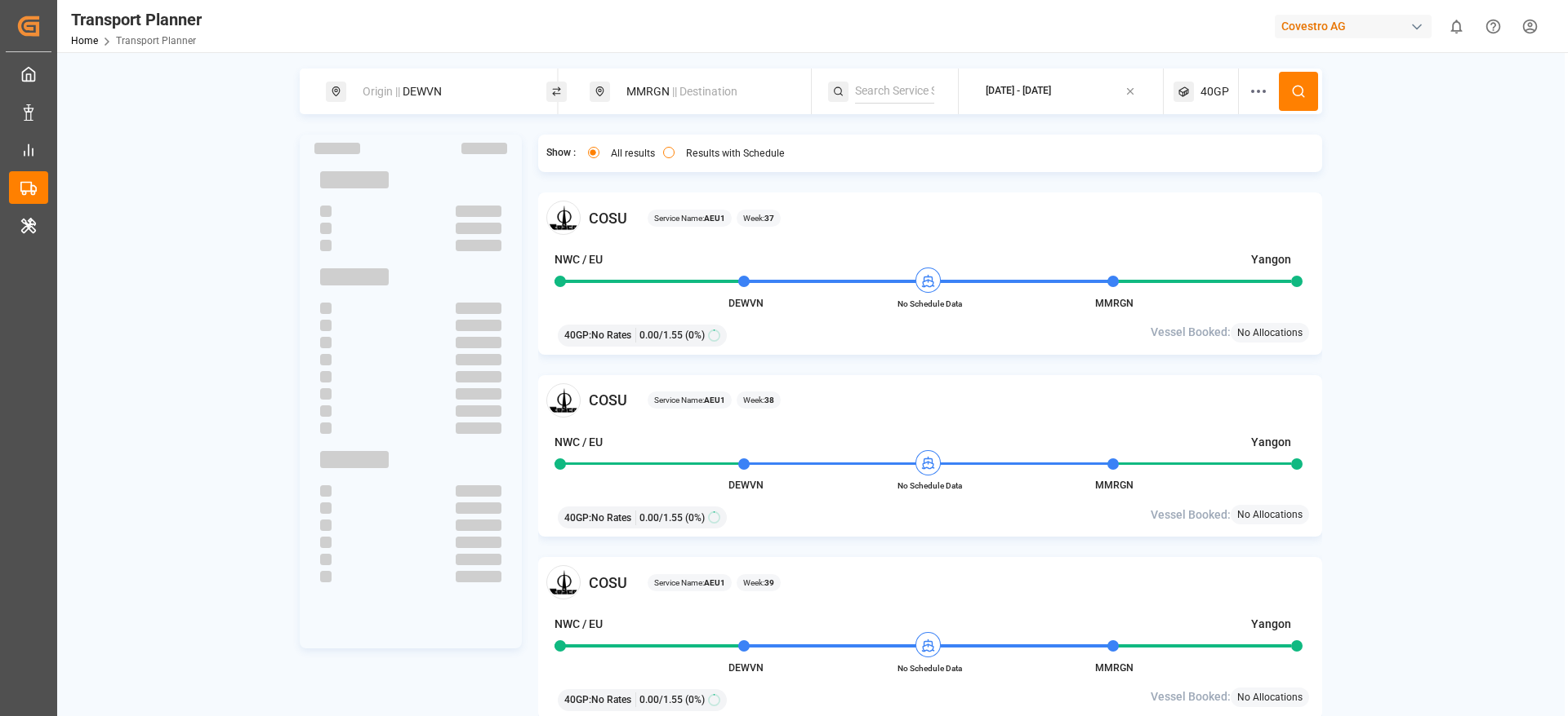
click at [1211, 86] on span "40GP" at bounding box center [1214, 91] width 29 height 17
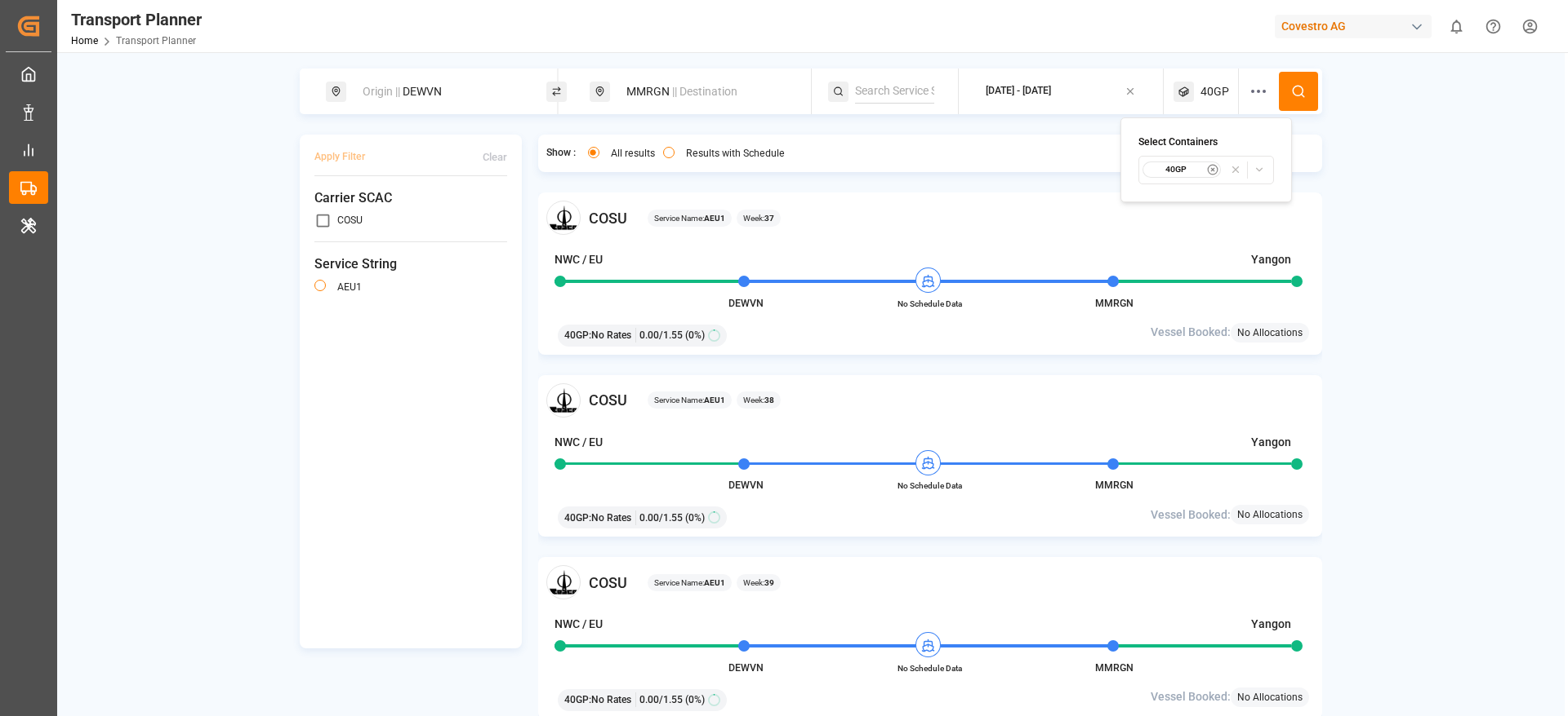
click at [1175, 184] on div "Select Containers 40GP" at bounding box center [1206, 159] width 172 height 85
click at [1172, 171] on small "40GP" at bounding box center [1175, 170] width 57 height 11
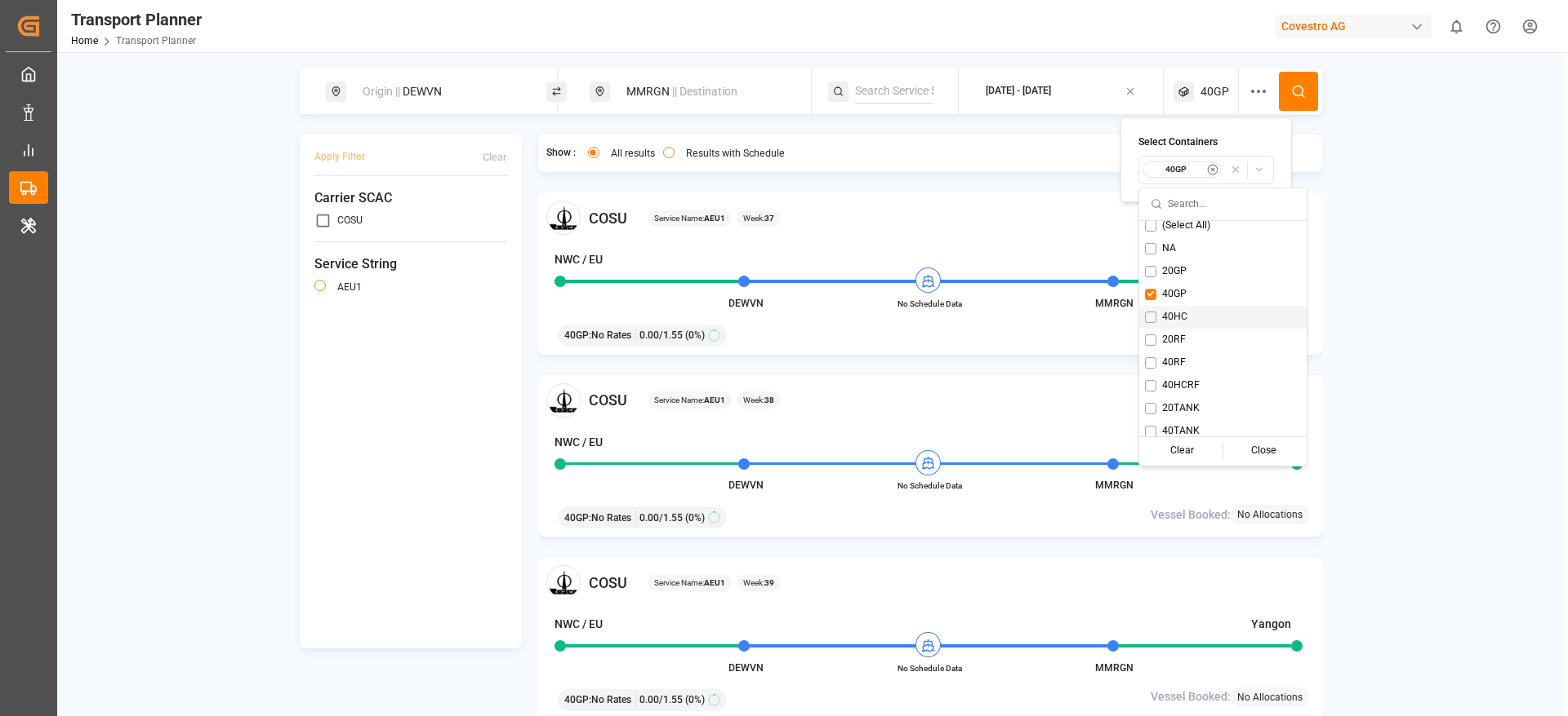
scroll to position [13, 0]
click at [1168, 363] on span "40RF" at bounding box center [1173, 357] width 23 height 15
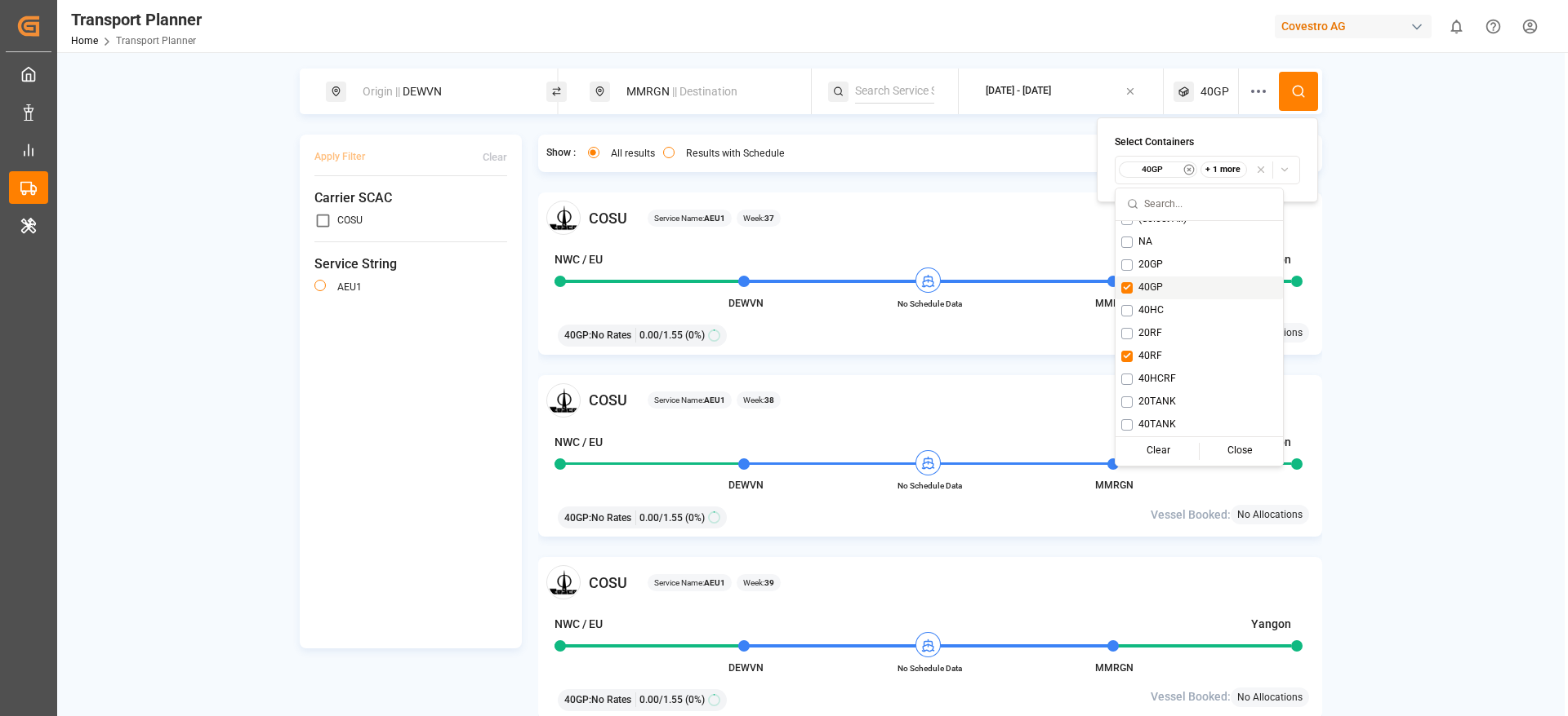
click at [1148, 289] on span "40GP" at bounding box center [1150, 288] width 24 height 15
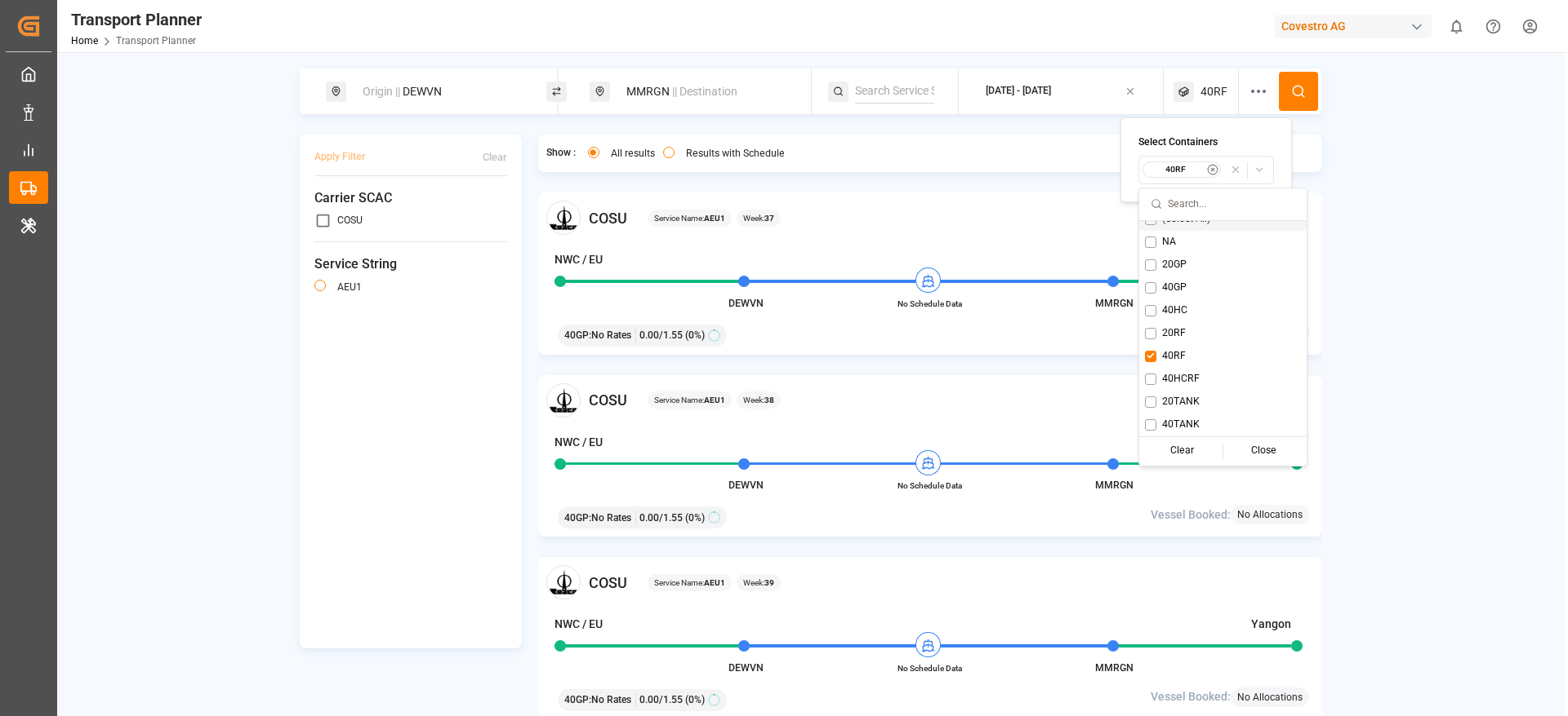
click at [1307, 96] on button at bounding box center [1298, 91] width 39 height 39
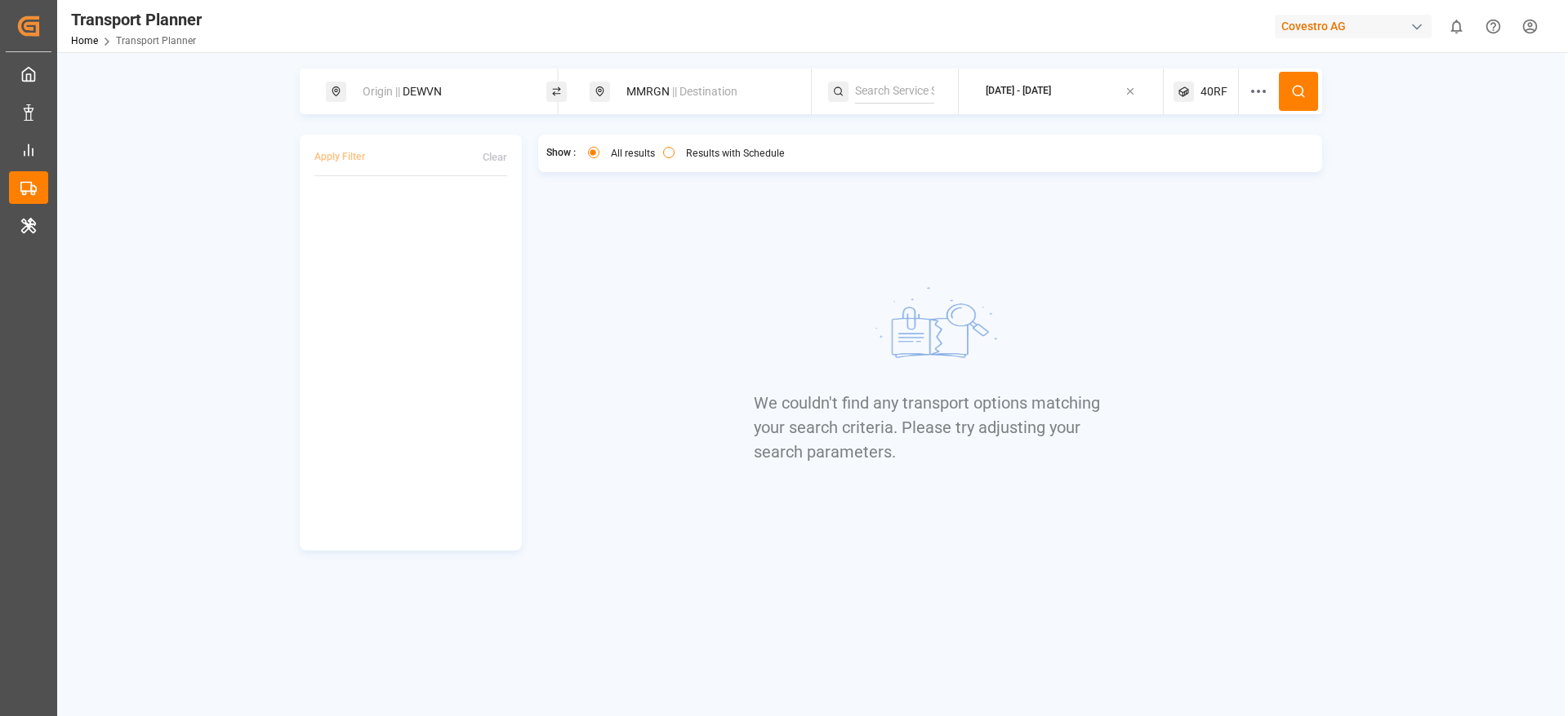
click at [1198, 88] on div "40RF" at bounding box center [1206, 91] width 65 height 46
click at [1190, 169] on small "40RF" at bounding box center [1175, 170] width 57 height 11
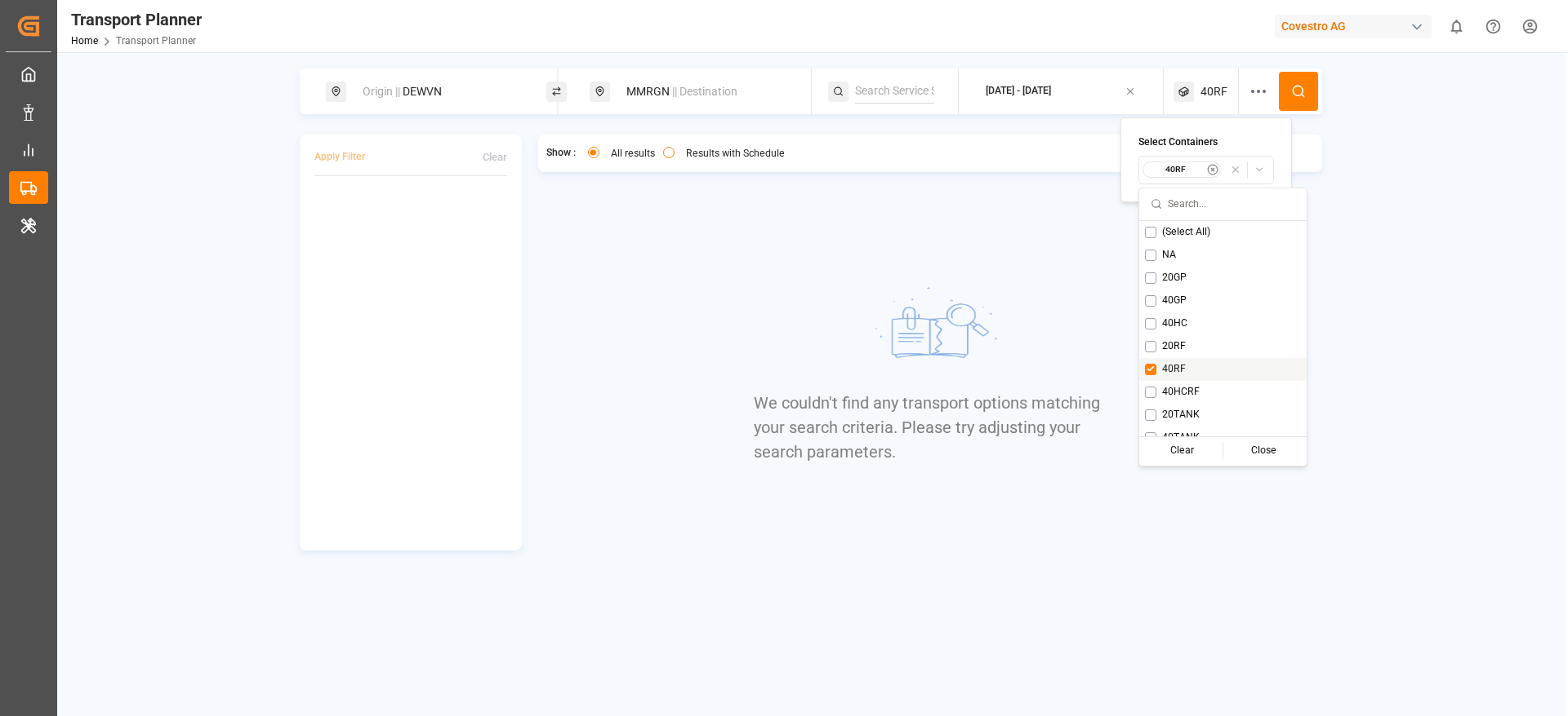
scroll to position [13, 0]
click at [1169, 380] on span "40HCRF" at bounding box center [1181, 379] width 37 height 15
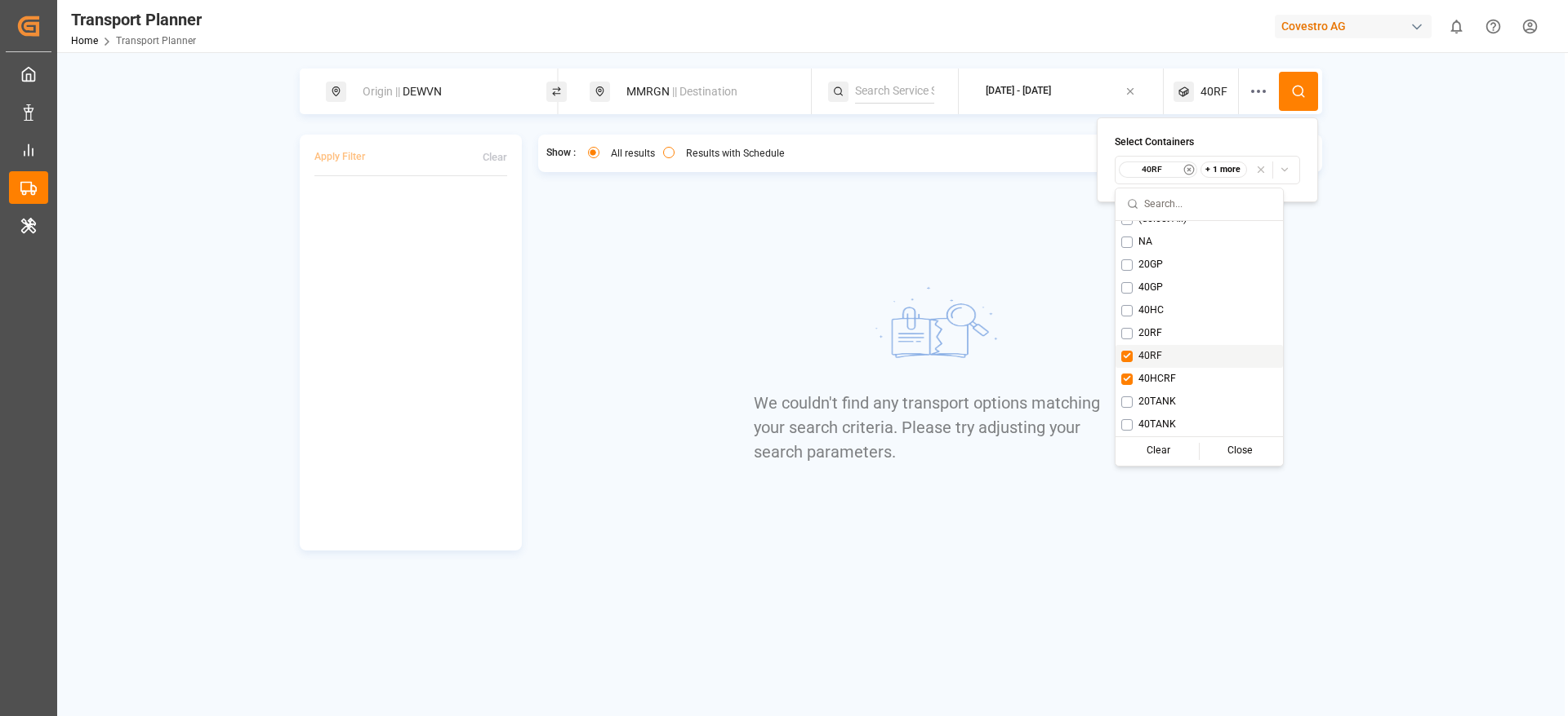
click at [1152, 356] on span "40RF" at bounding box center [1149, 357] width 23 height 15
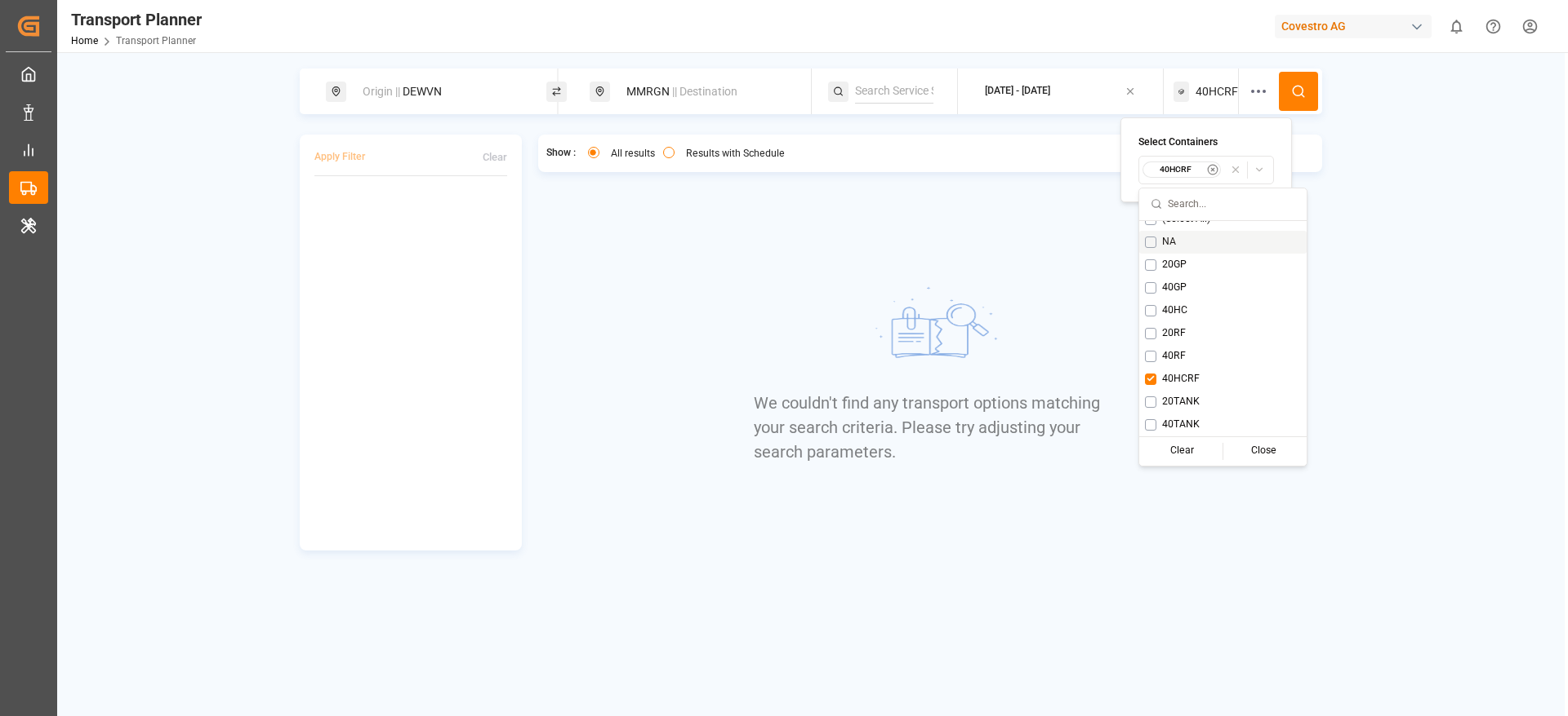
click at [1300, 87] on circle at bounding box center [1297, 90] width 10 height 10
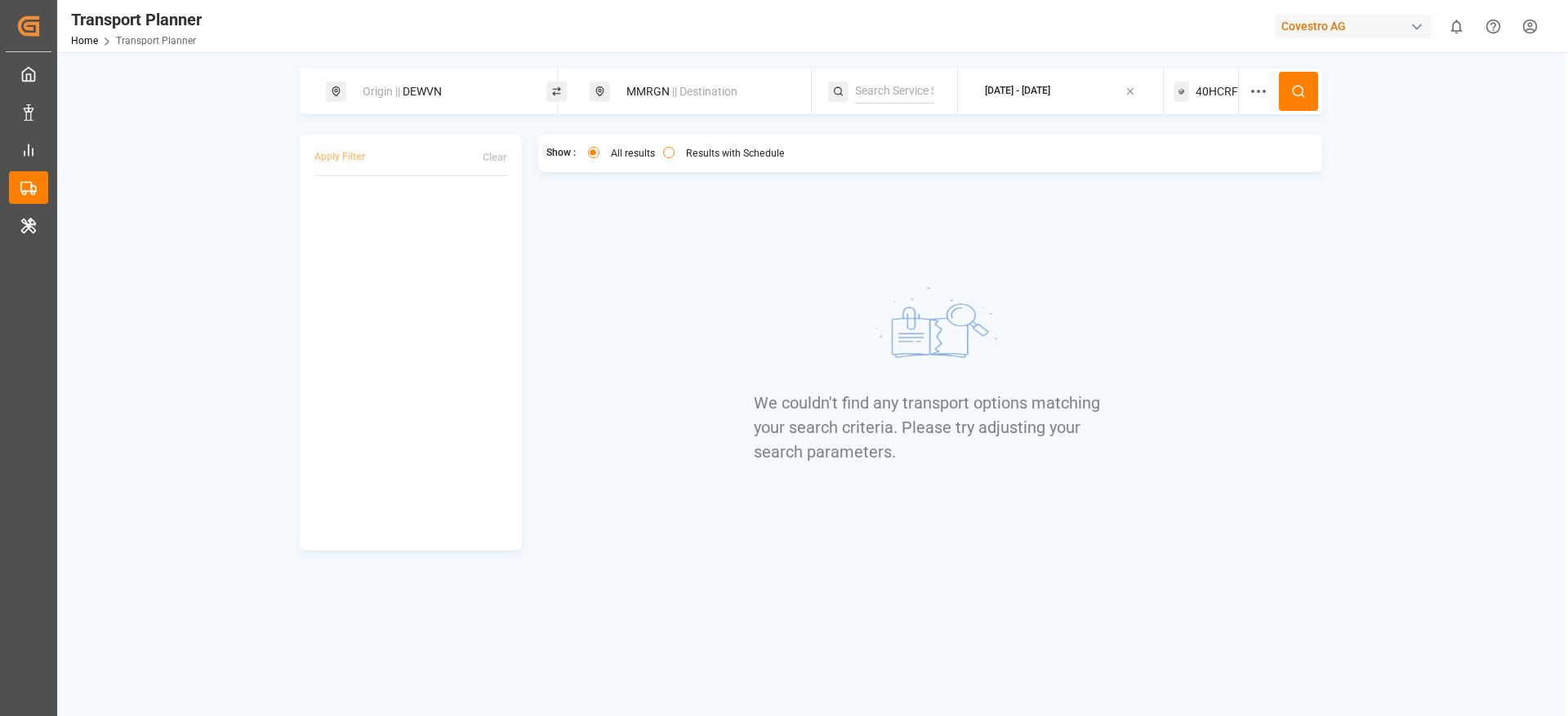
click at [1195, 95] on div "40HCRF" at bounding box center [1206, 91] width 65 height 46
click at [1169, 172] on small "40HCRF" at bounding box center [1175, 170] width 57 height 11
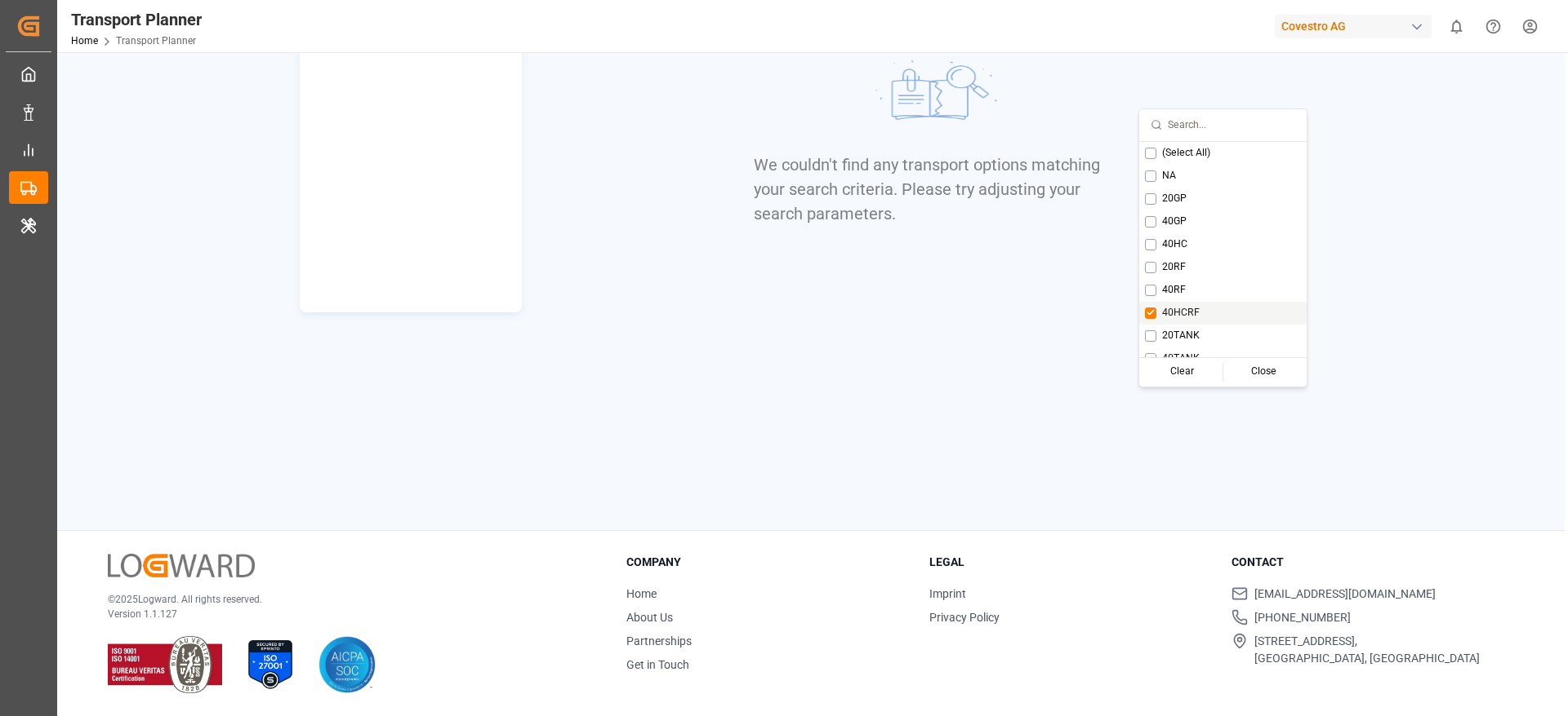
scroll to position [13, 0]
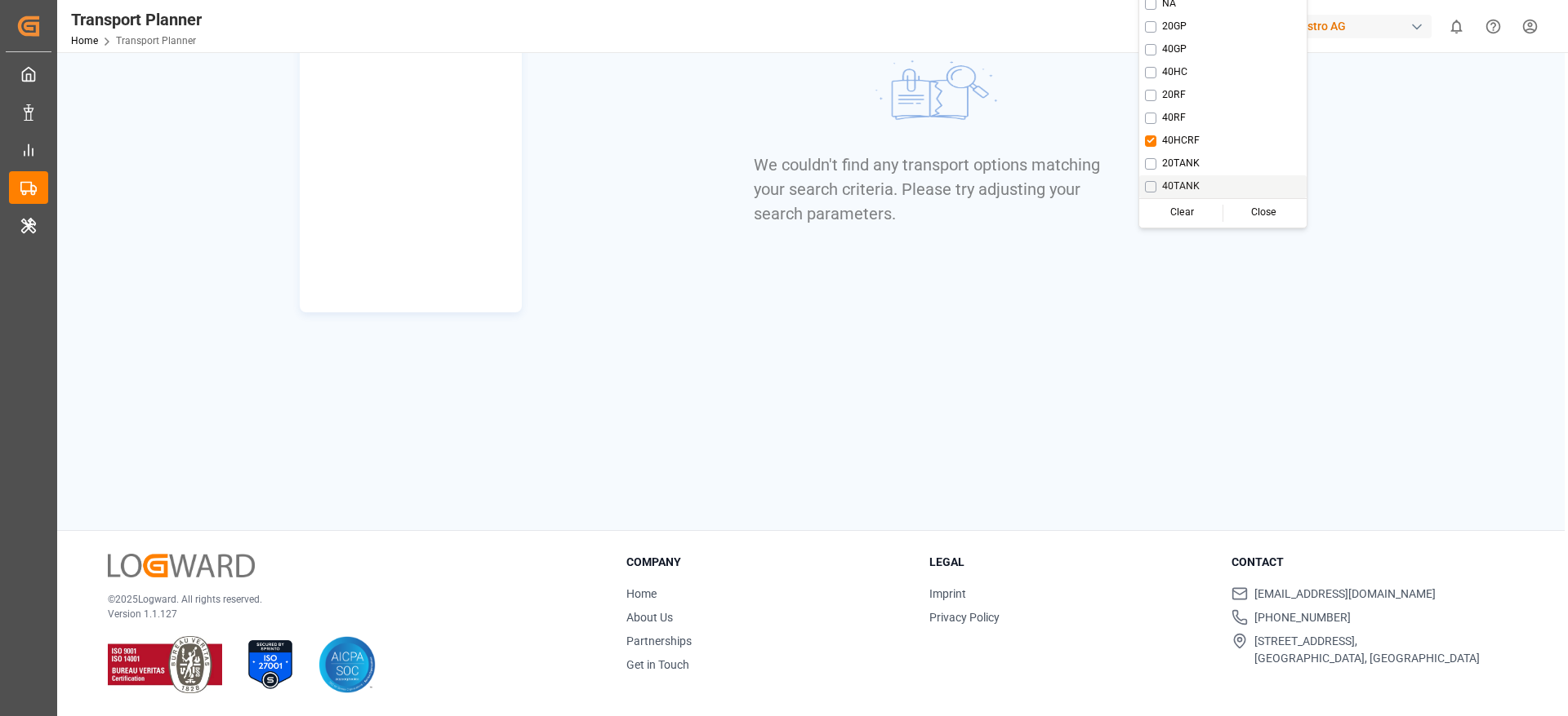
click at [1177, 189] on span "40TANK" at bounding box center [1181, 187] width 37 height 15
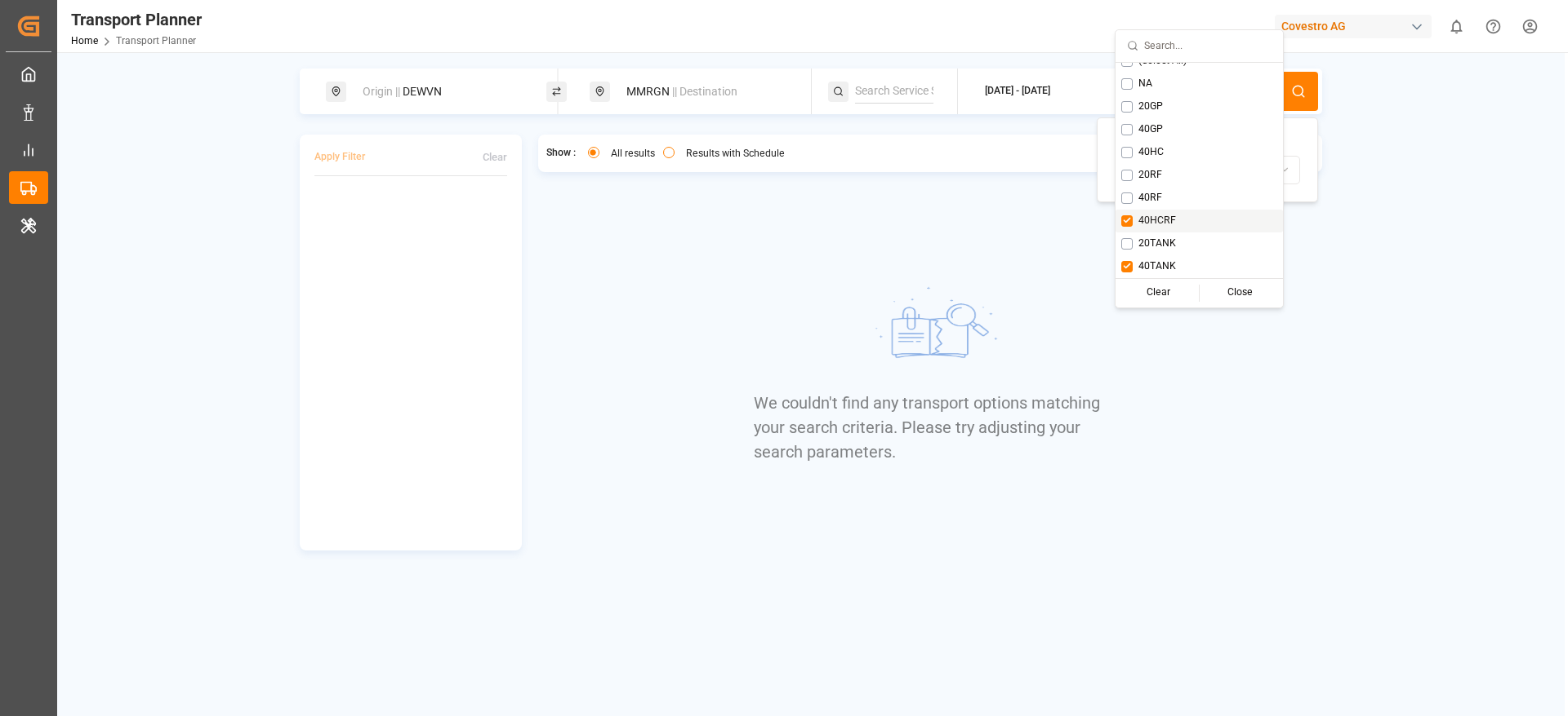
click at [1159, 224] on span "40HCRF" at bounding box center [1157, 221] width 37 height 15
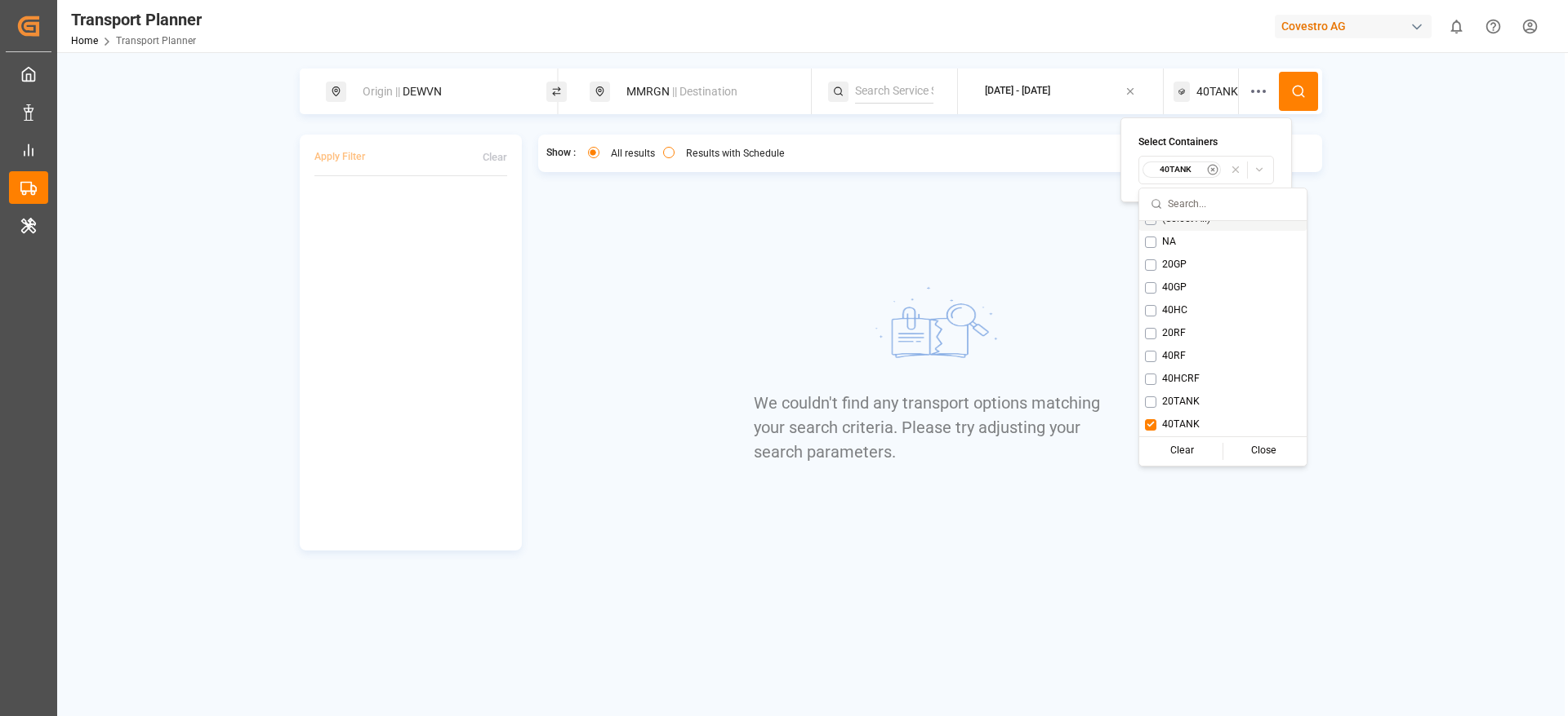
click at [1295, 103] on button at bounding box center [1298, 91] width 39 height 39
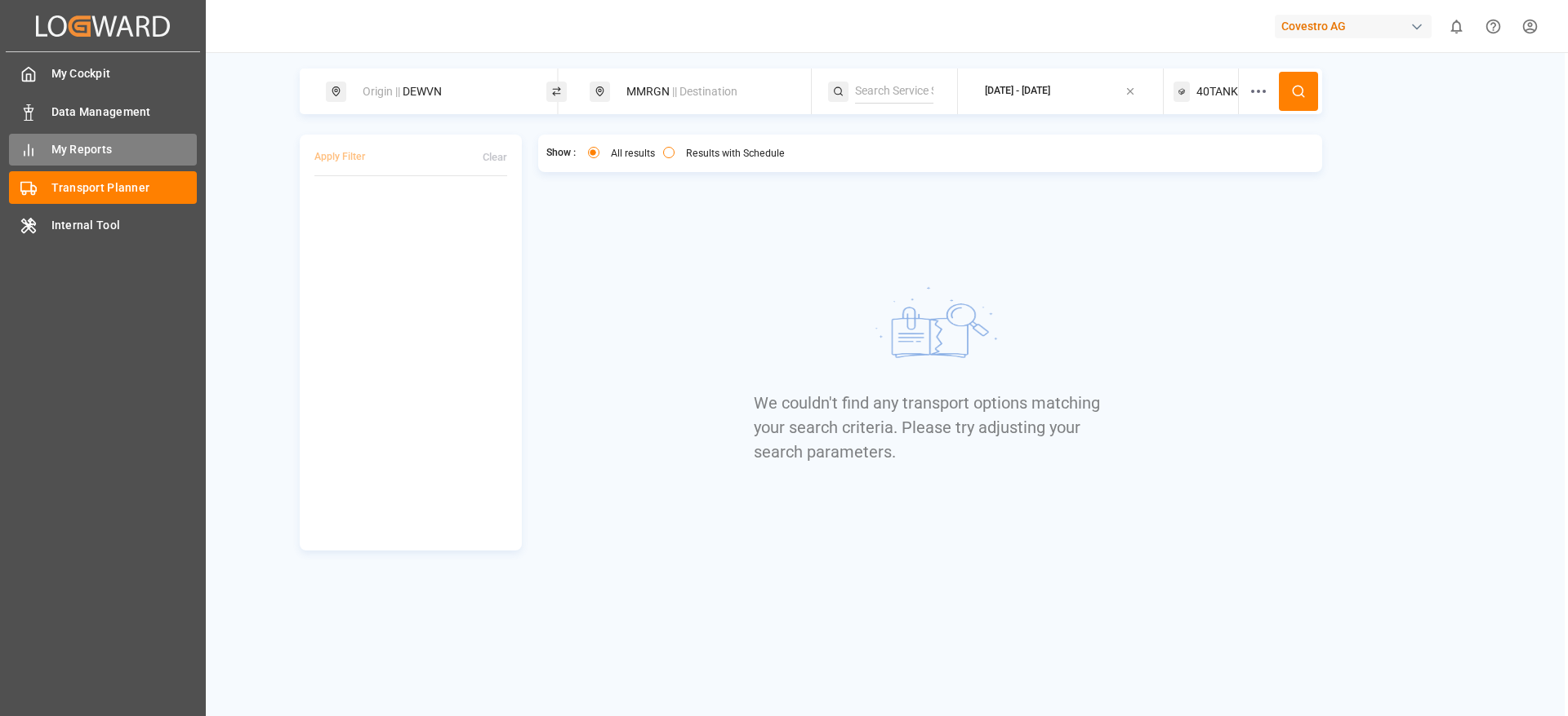
click at [115, 154] on span "My Reports" at bounding box center [124, 149] width 146 height 17
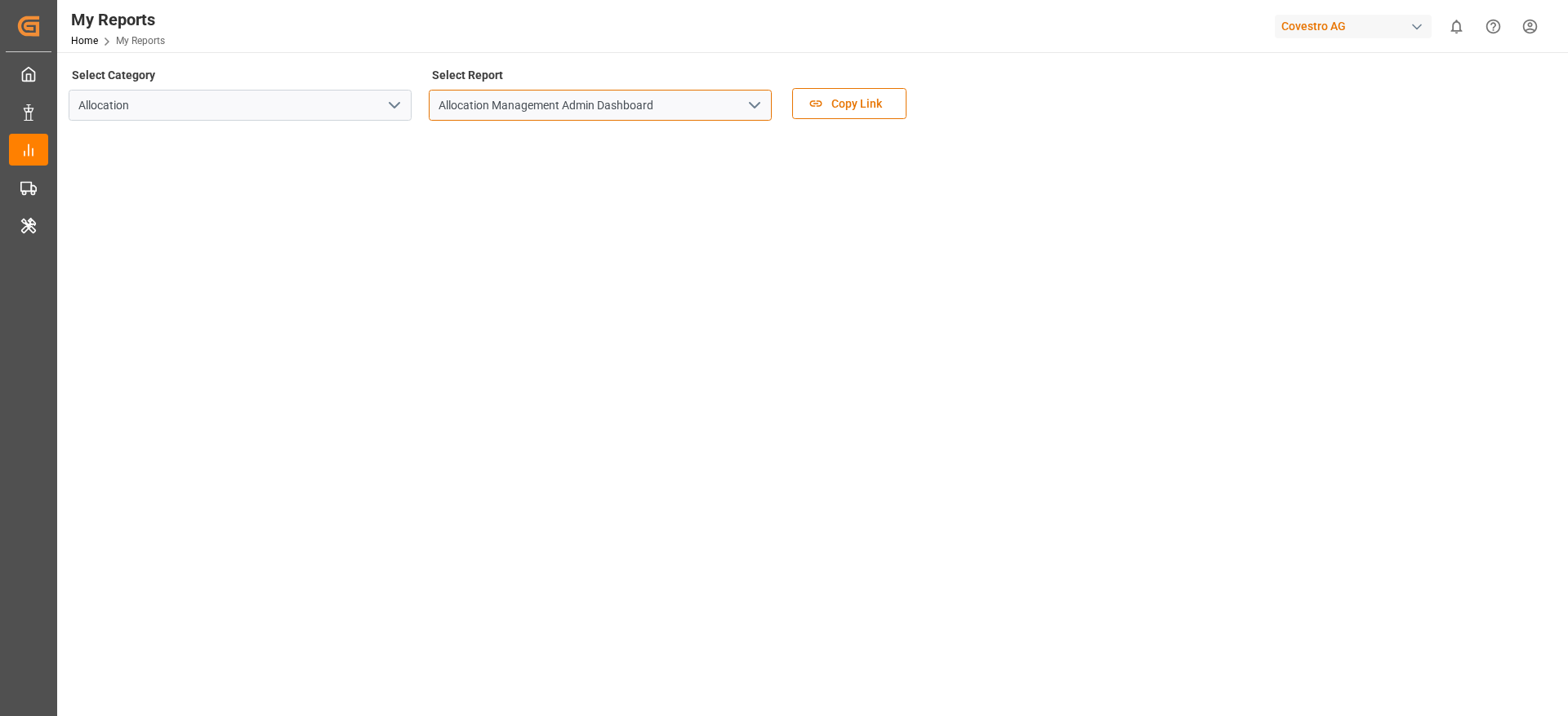
click at [723, 116] on input "Allocation Management Admin Dashboard" at bounding box center [601, 104] width 343 height 31
click at [747, 108] on icon "open menu" at bounding box center [754, 104] width 20 height 20
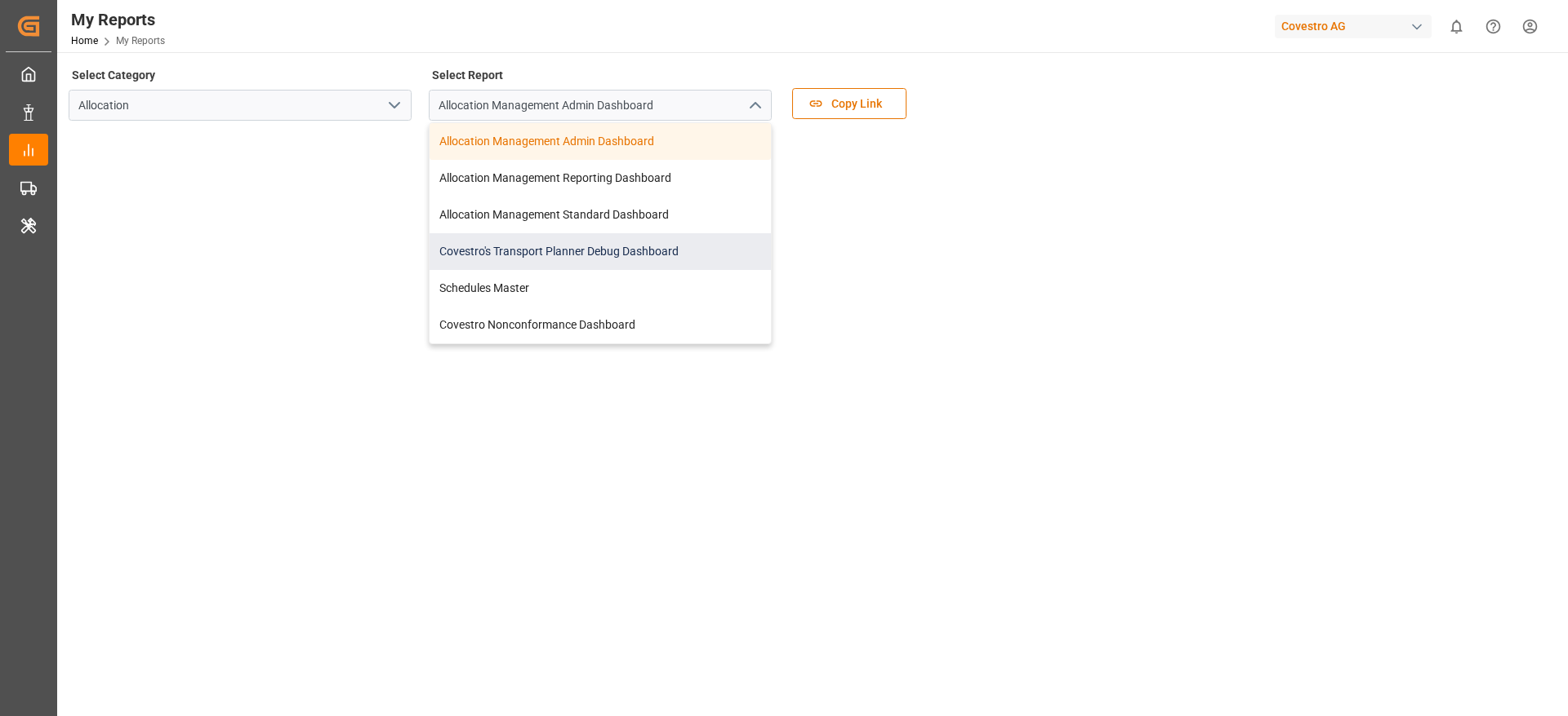
click at [598, 252] on div "Covestro's Transport Planner Debug Dashboard" at bounding box center [600, 251] width 341 height 36
